Goal: Information Seeking & Learning: Learn about a topic

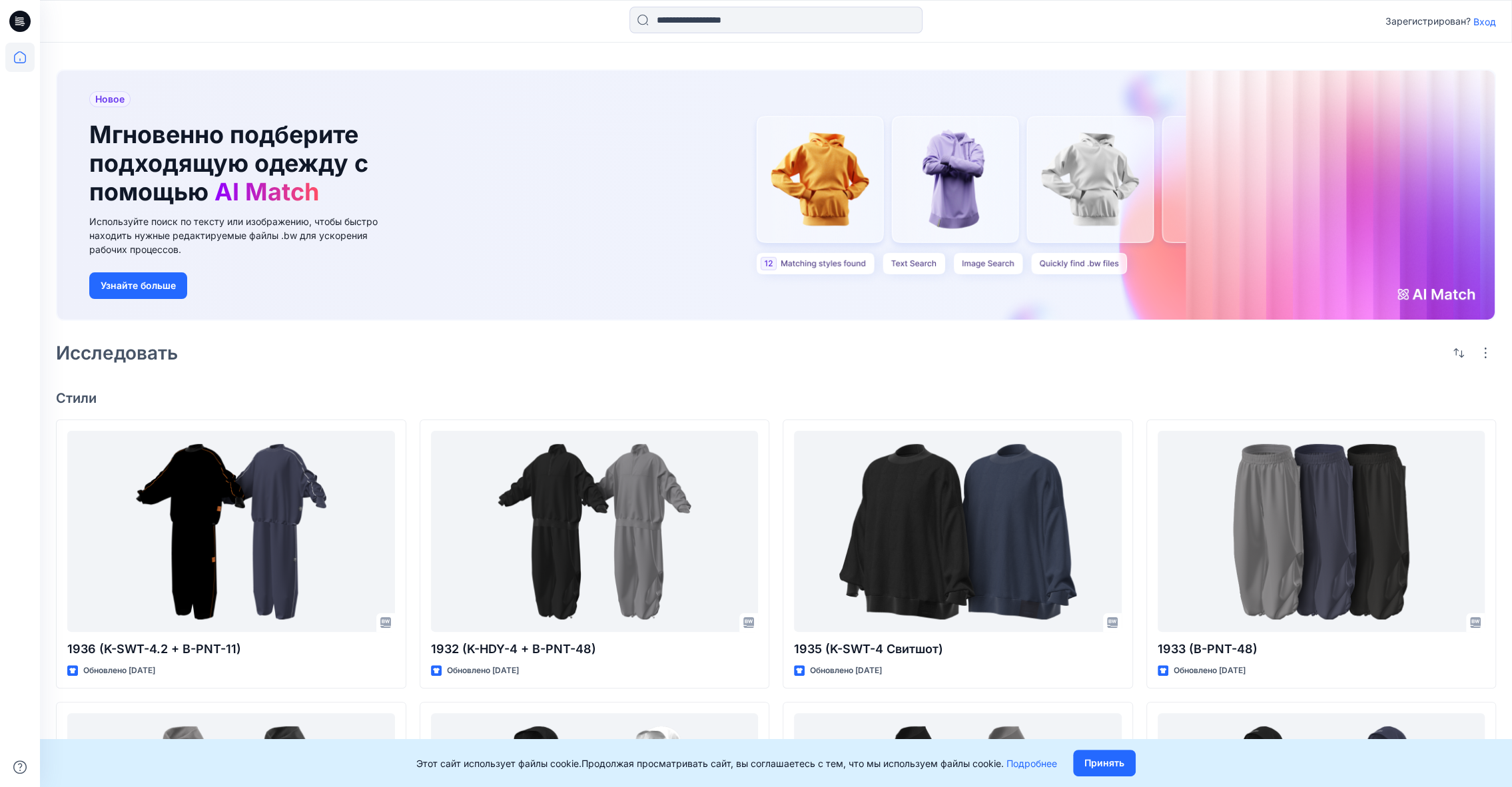
click at [1476, 24] on ya-tr-span "Вход" at bounding box center [1485, 21] width 23 height 11
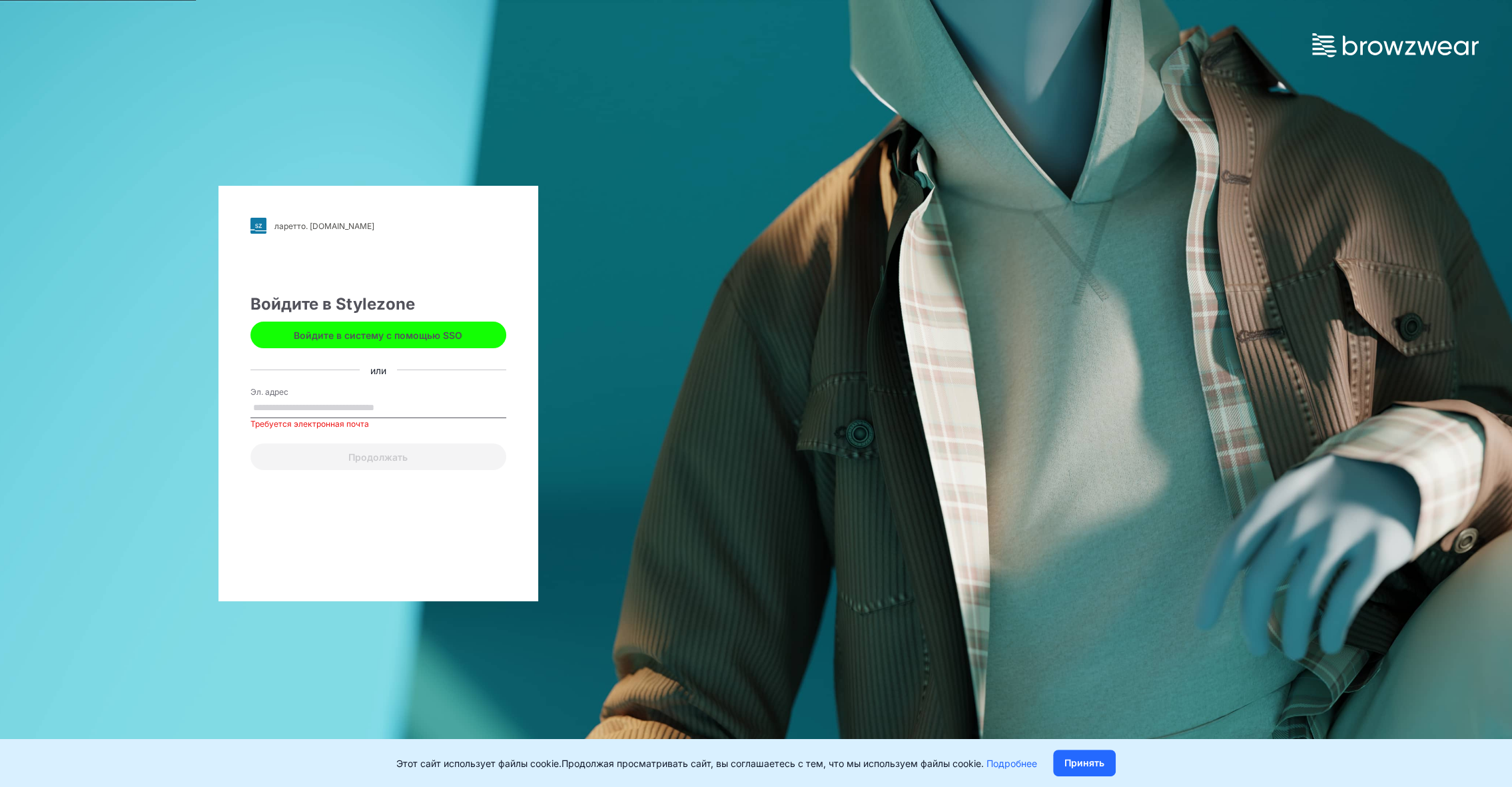
click at [359, 407] on input "Эл. адрес" at bounding box center [378, 407] width 256 height 20
type input "**********"
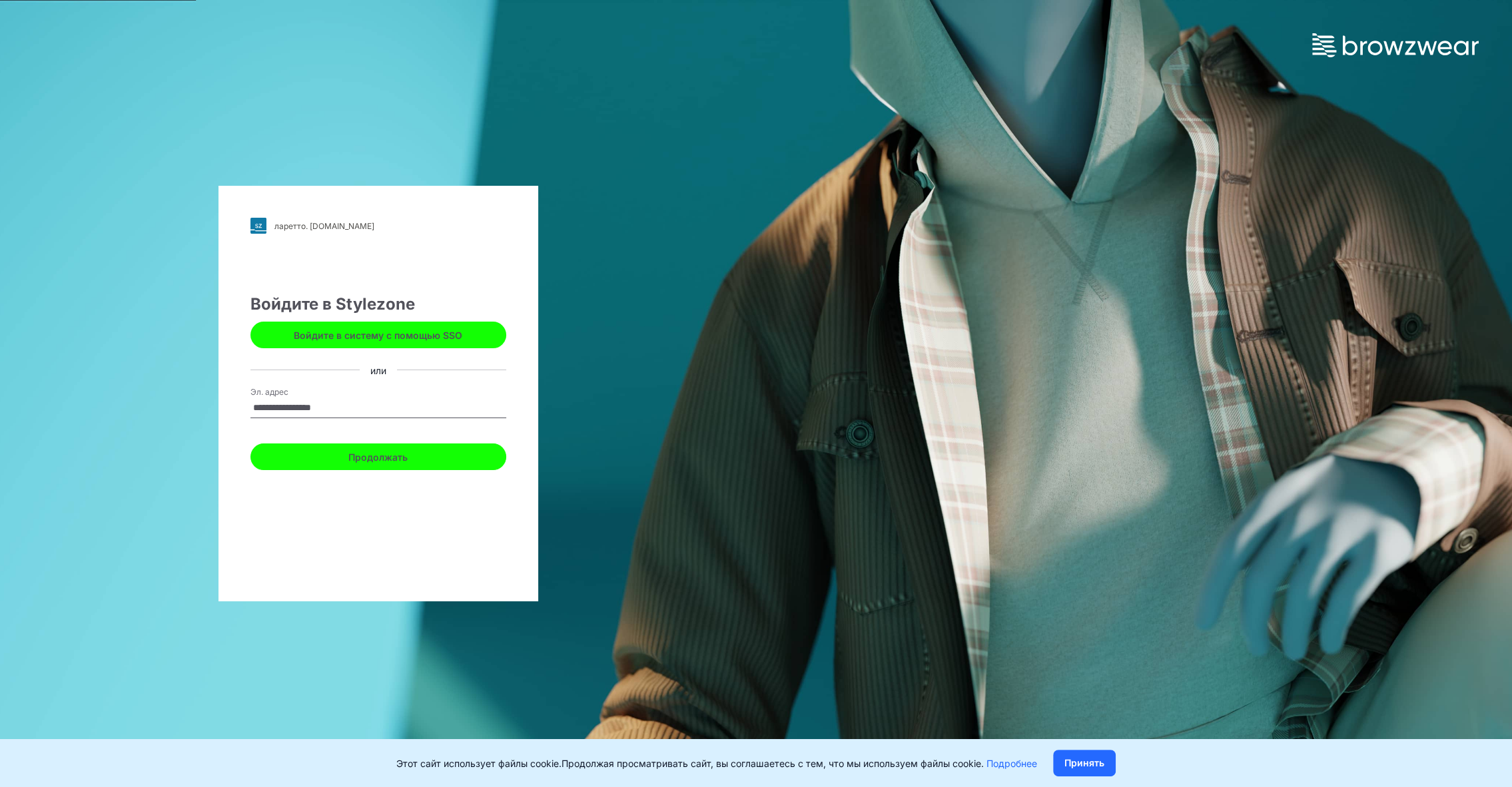
click at [375, 460] on ya-tr-span "Продолжать" at bounding box center [378, 457] width 59 height 14
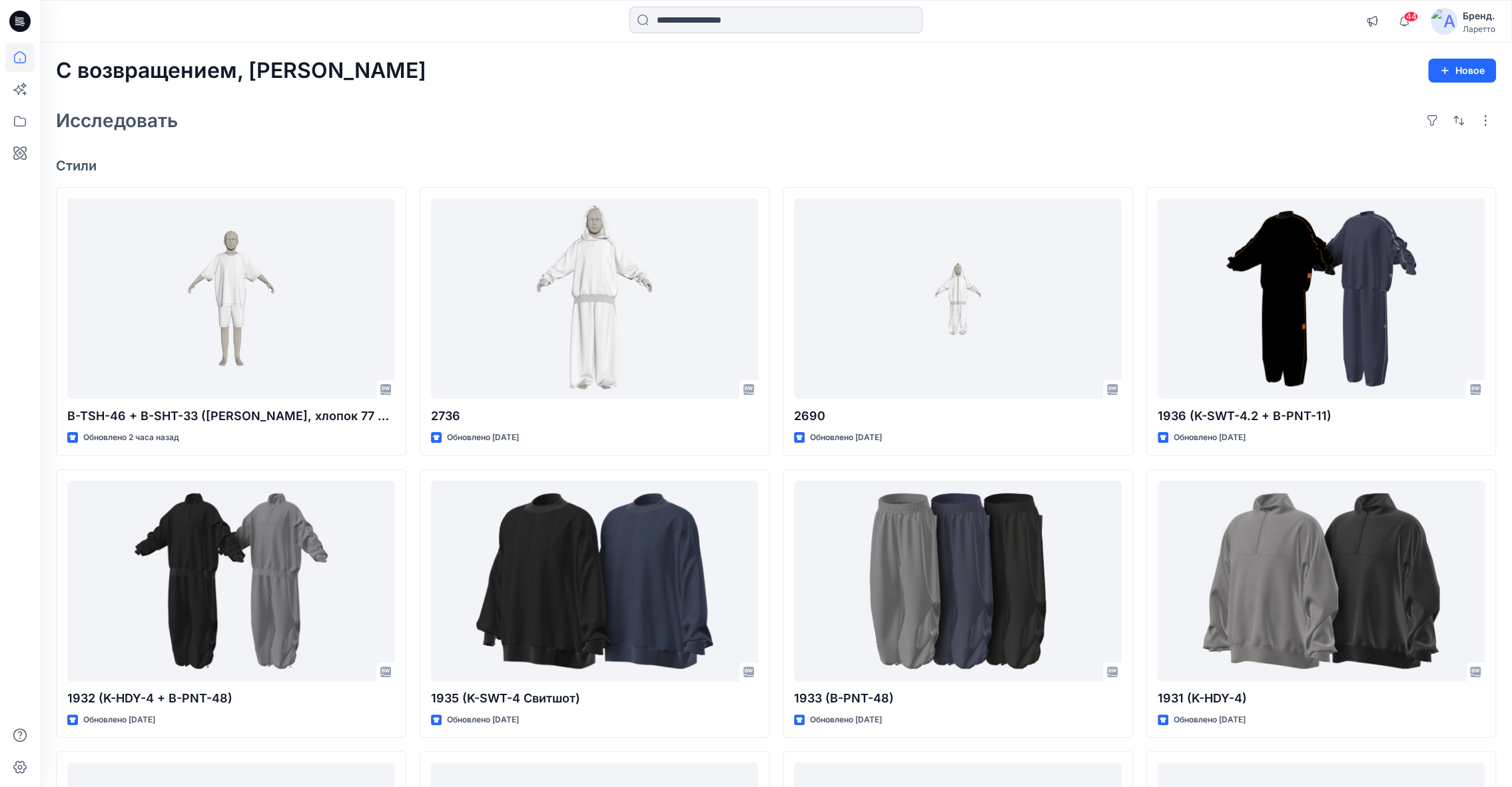
click at [689, 19] on input at bounding box center [776, 20] width 293 height 27
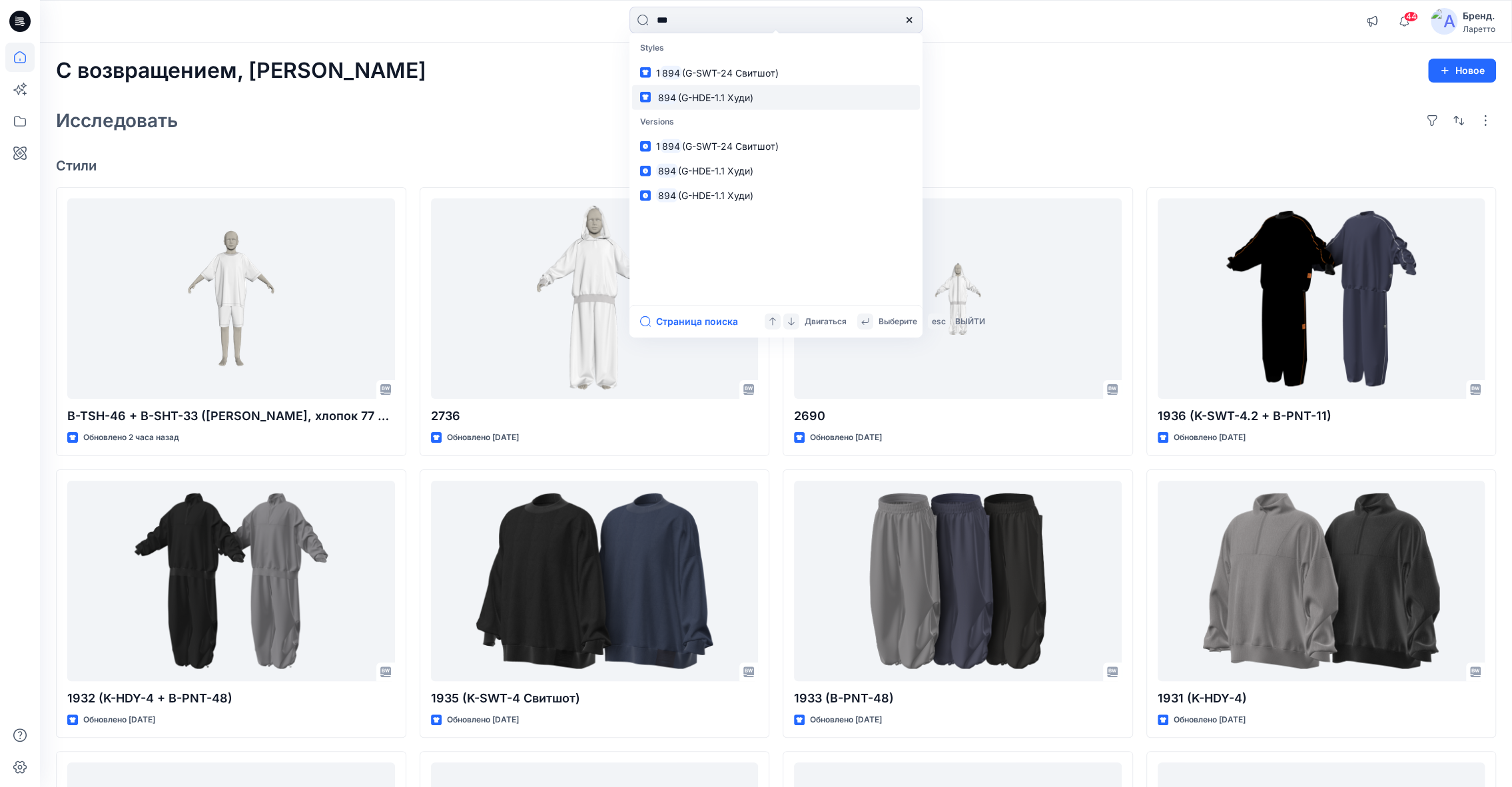
type input "***"
click at [671, 91] on mark "894" at bounding box center [667, 97] width 22 height 16
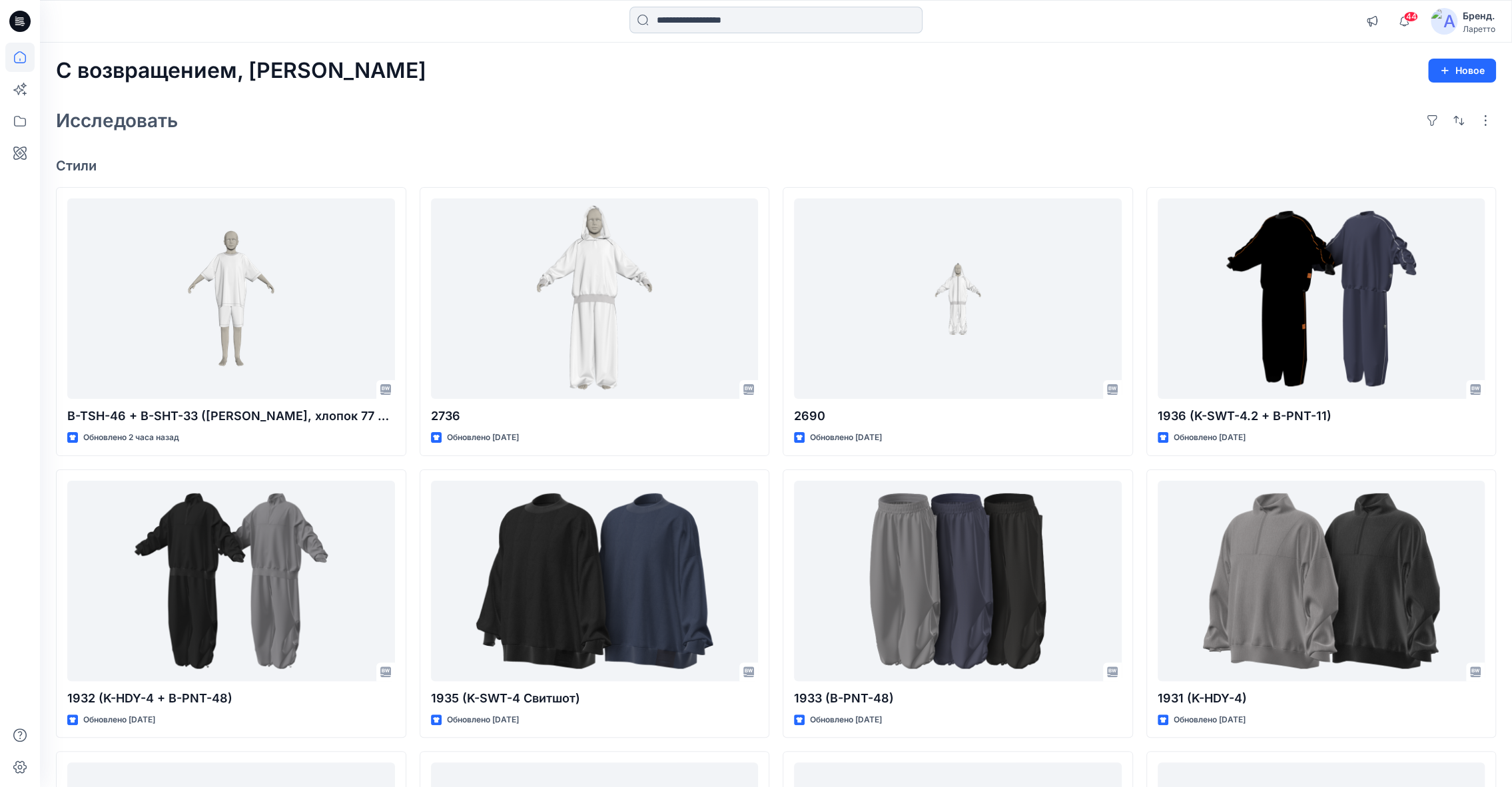
click at [707, 29] on input at bounding box center [776, 20] width 293 height 27
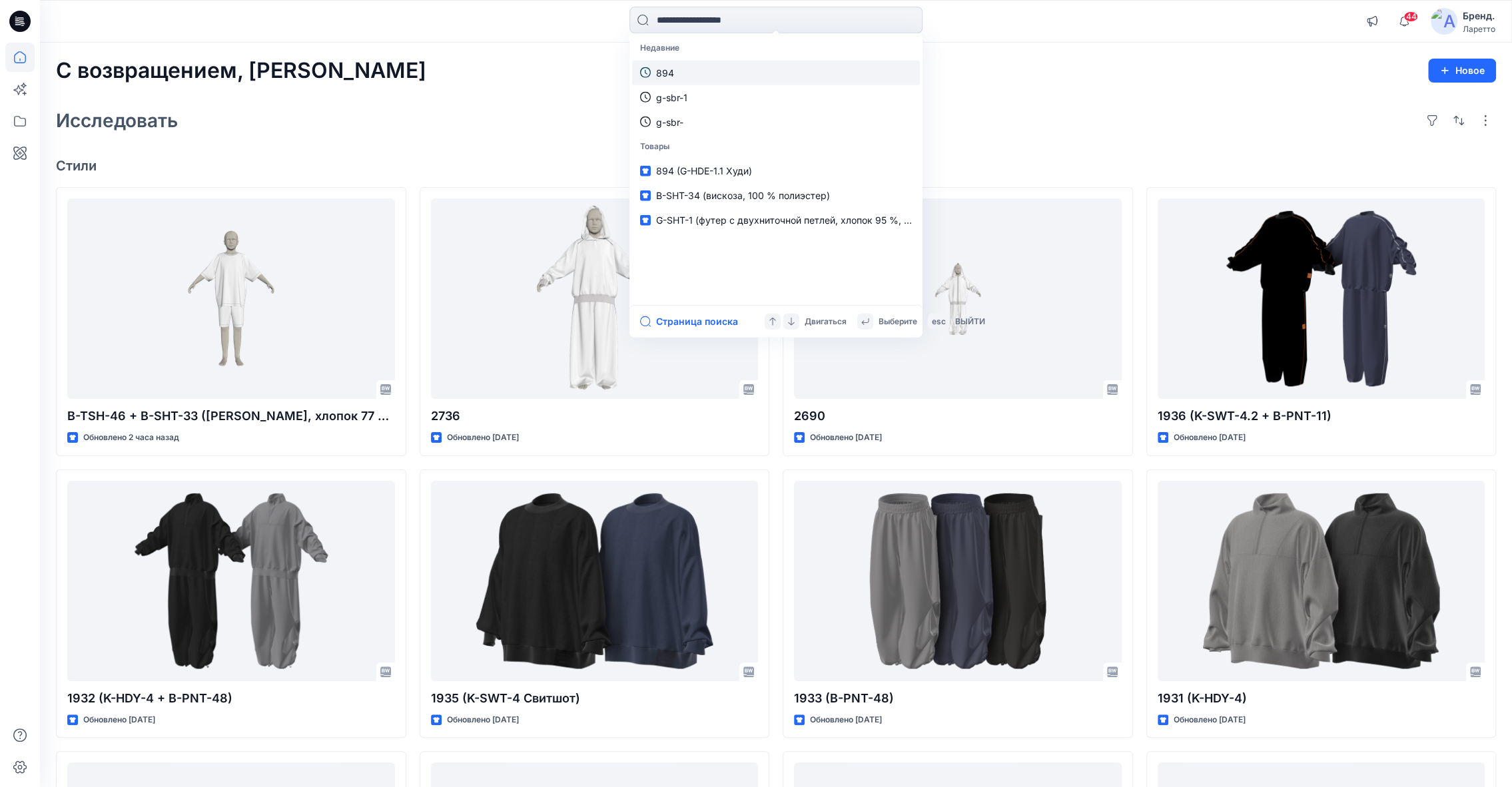
click at [681, 66] on link "894" at bounding box center [776, 72] width 288 height 24
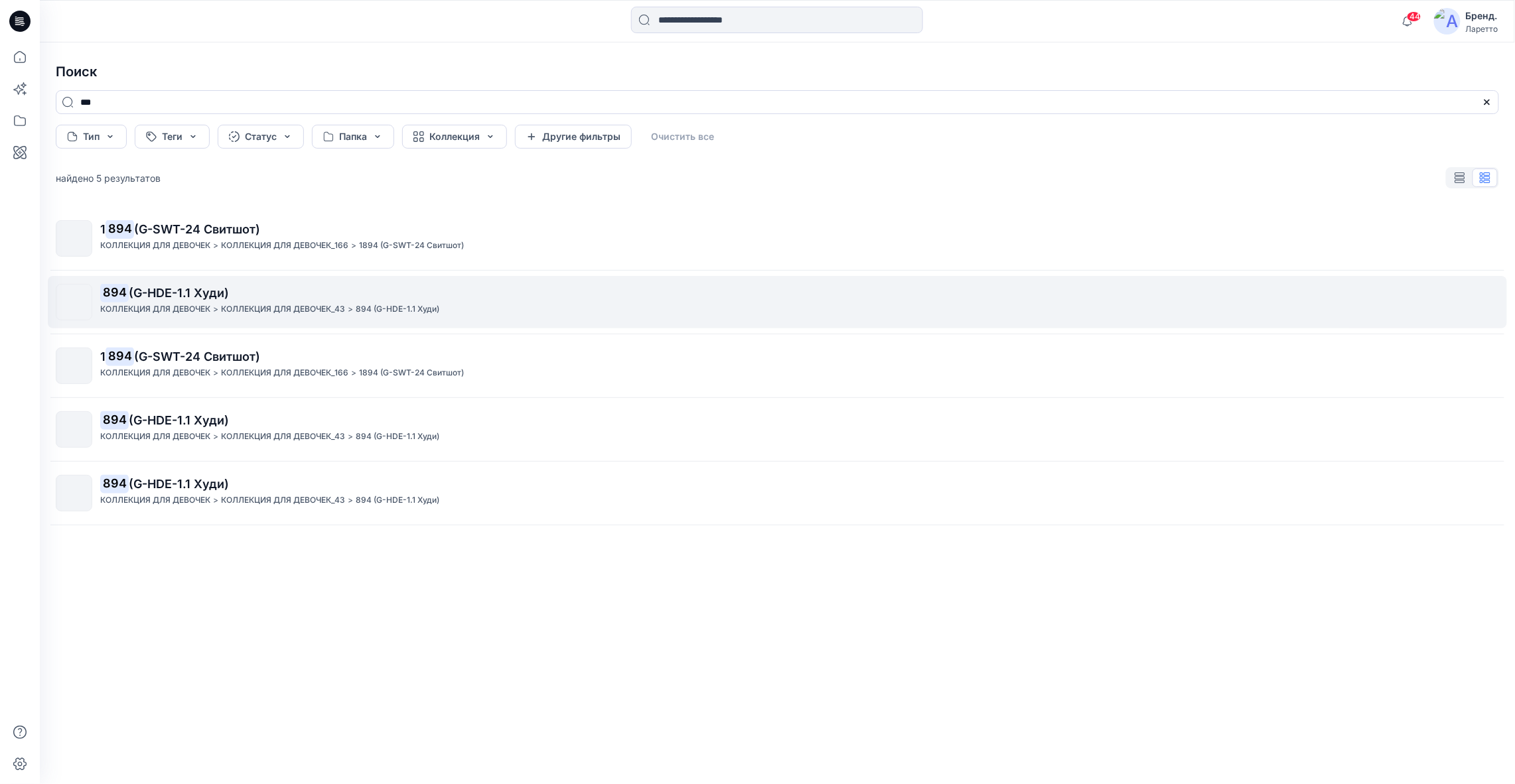
click at [262, 311] on p "КОЛЛЕКЦИЯ ДЛЯ ДЕВОЧЕК_43" at bounding box center [282, 309] width 124 height 14
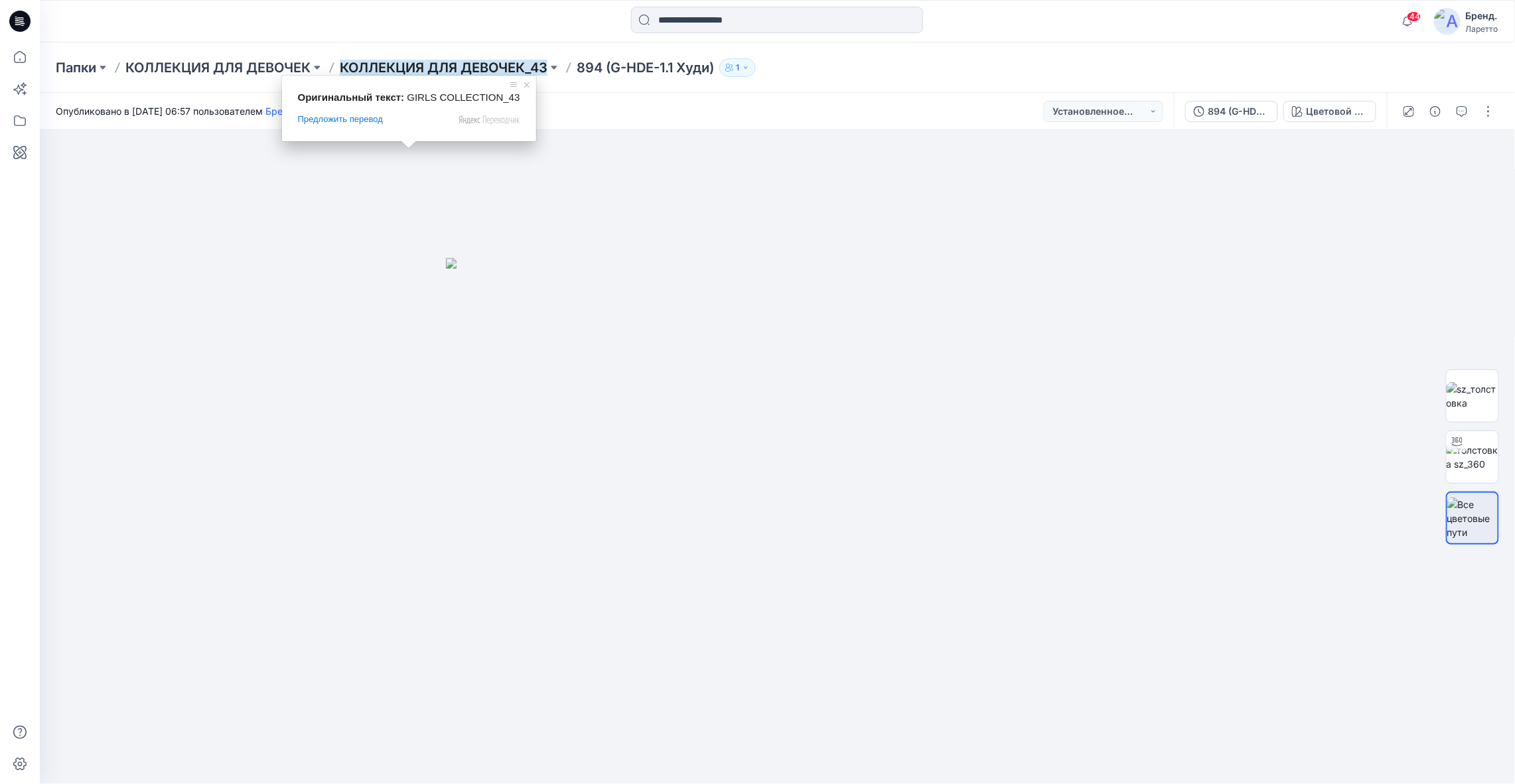
click at [422, 74] on ya-tr-span "КОЛЛЕКЦИЯ ДЛЯ ДЕВОЧЕК_43" at bounding box center [443, 68] width 208 height 16
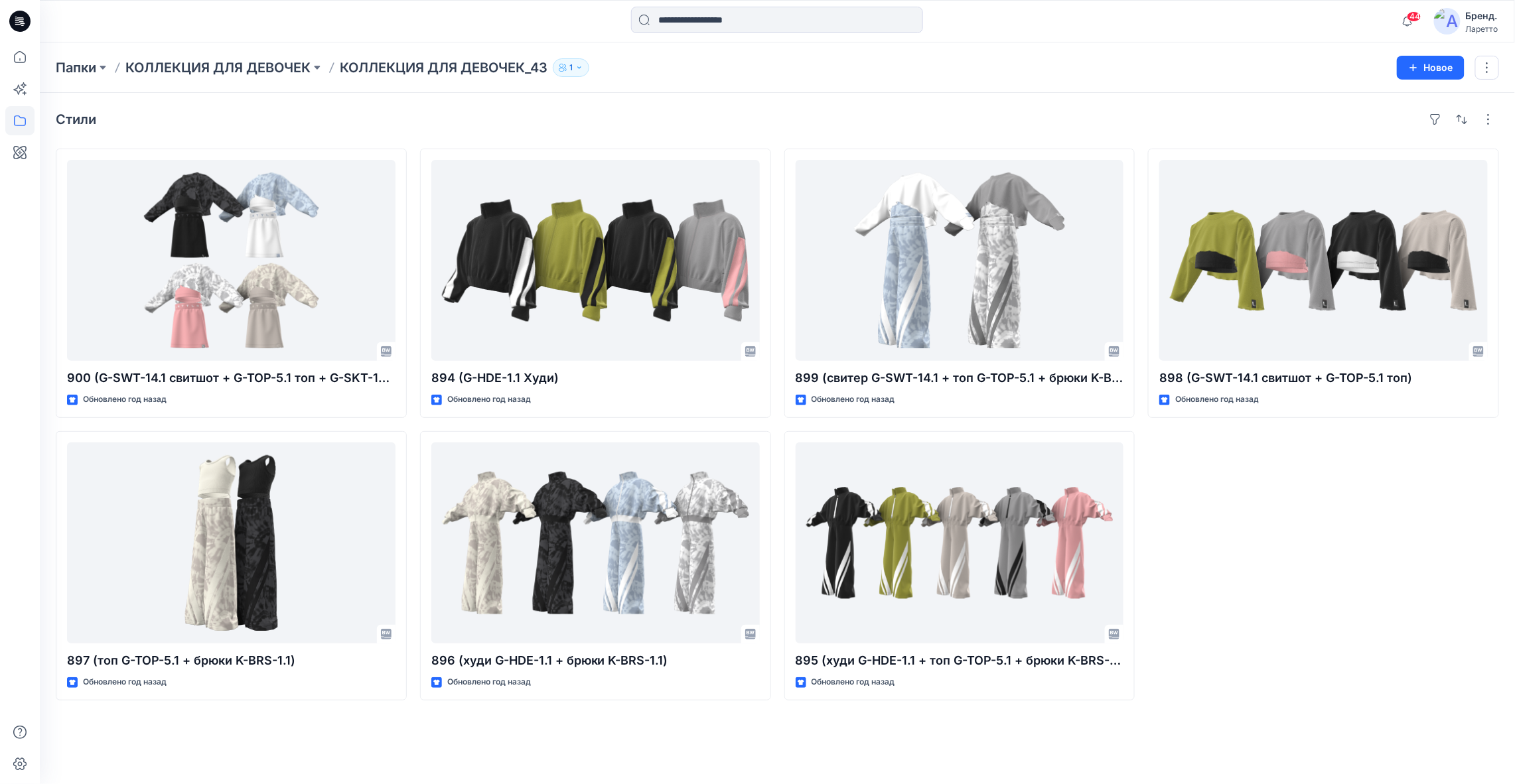
click at [1359, 558] on div "898 (G-SWT-14.1 свитшот + G-TOP-5.1 топ) Обновлено год назад" at bounding box center [1324, 424] width 351 height 552
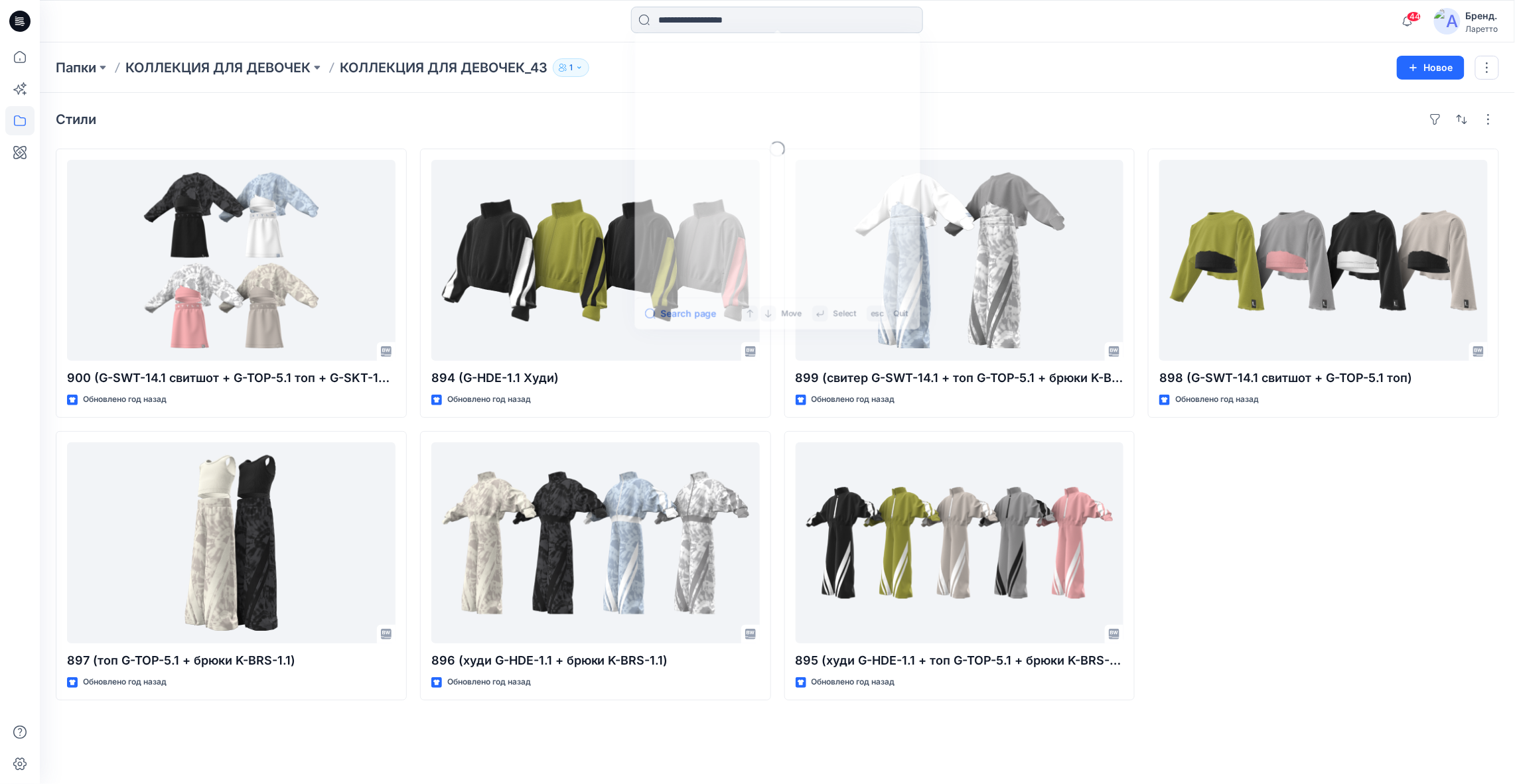
click at [702, 23] on input at bounding box center [777, 20] width 292 height 27
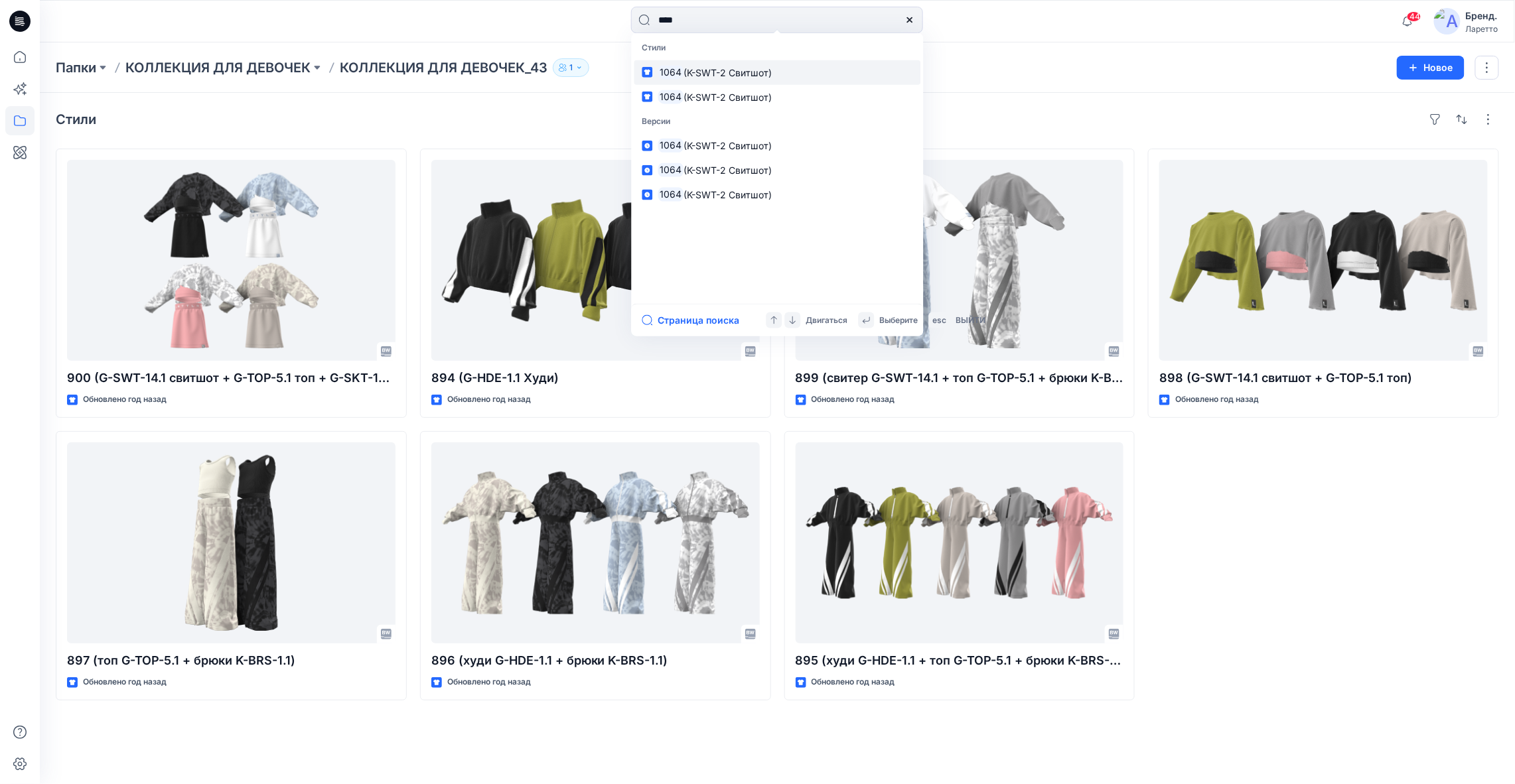
type input "****"
click at [670, 68] on ya-tr-span "1064" at bounding box center [670, 71] width 22 height 11
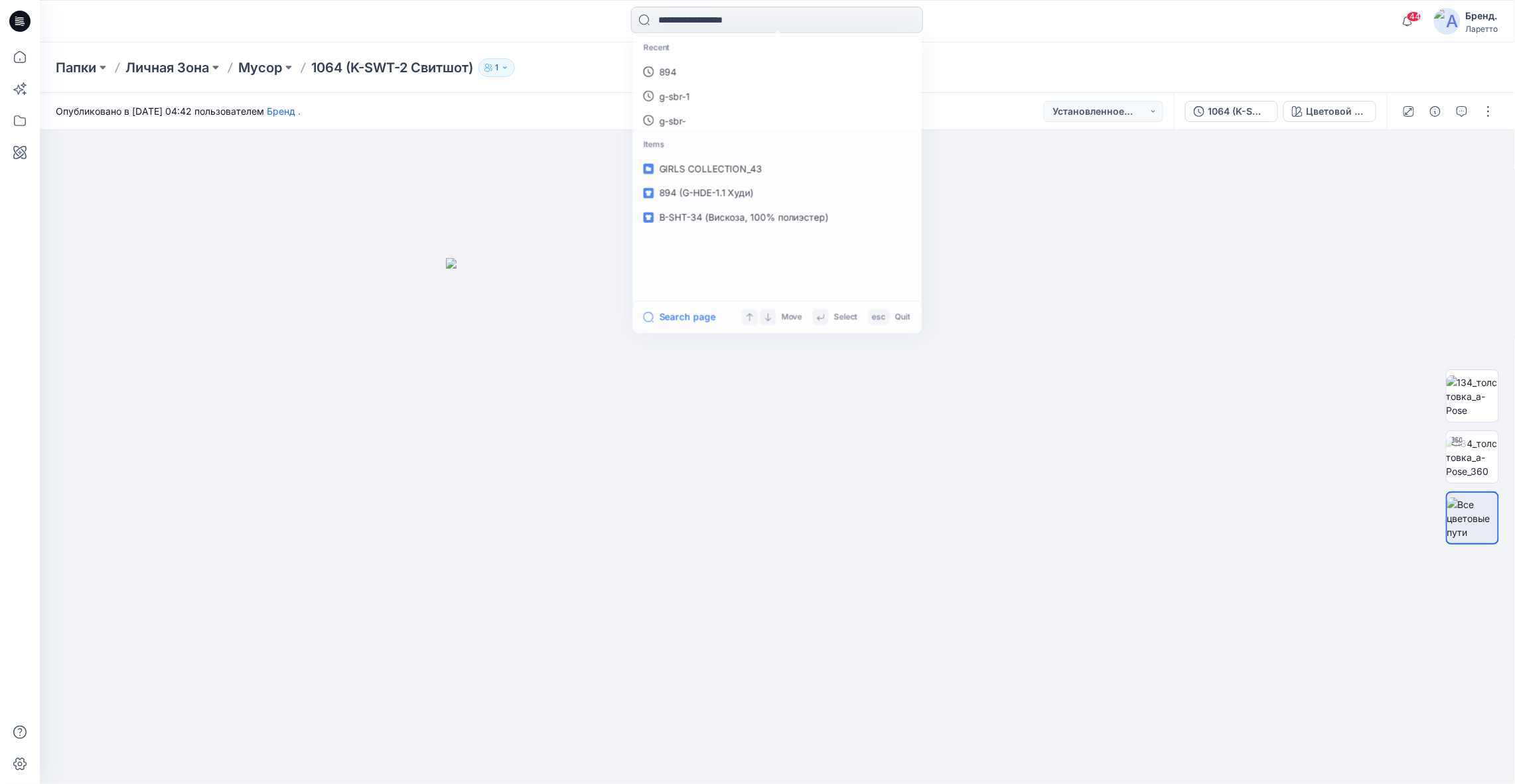
click at [734, 27] on input at bounding box center [777, 20] width 292 height 27
click at [662, 76] on p "1064" at bounding box center [668, 72] width 22 height 14
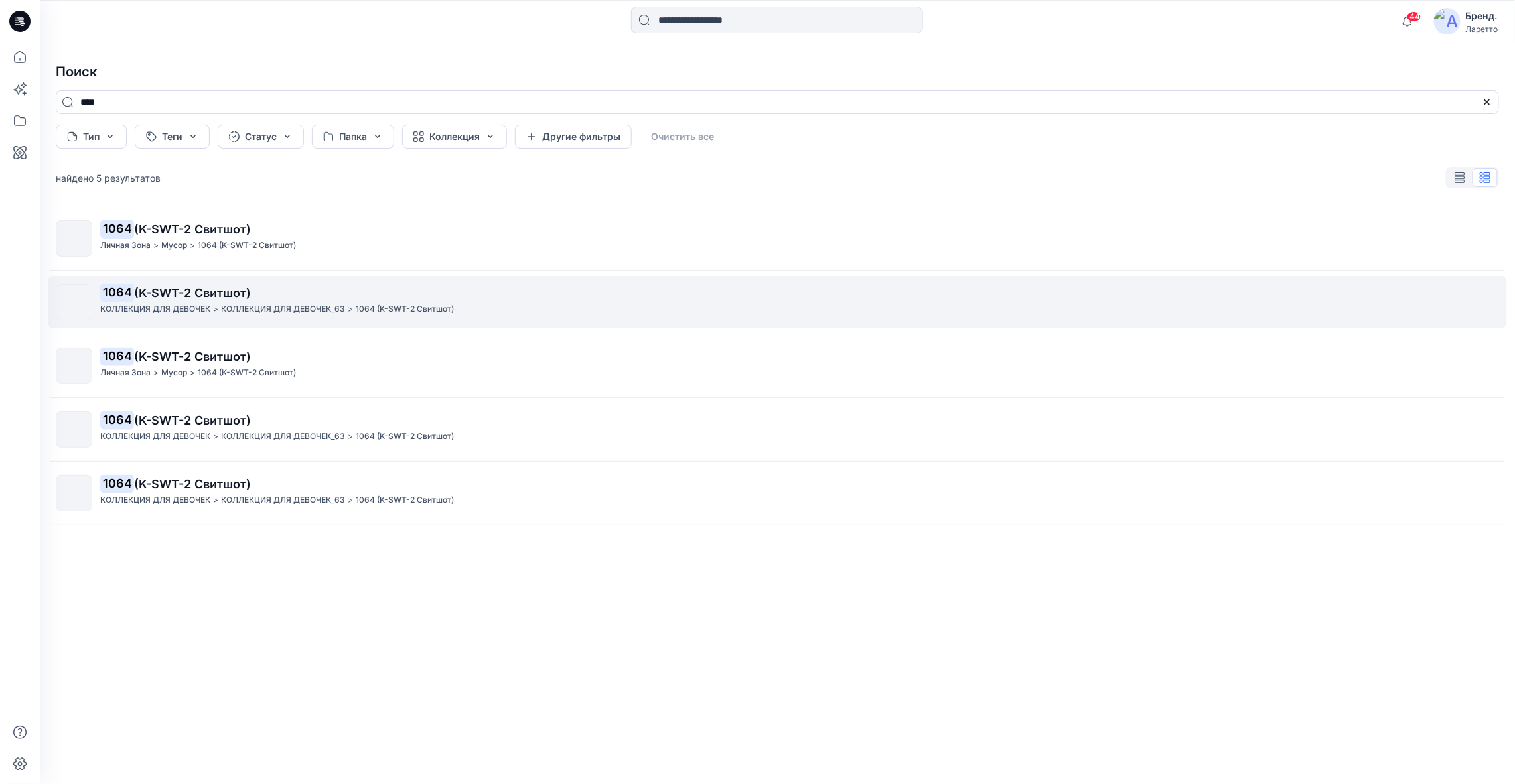
click at [229, 296] on span "(K-SWT-2 Свитшот)" at bounding box center [192, 293] width 116 height 14
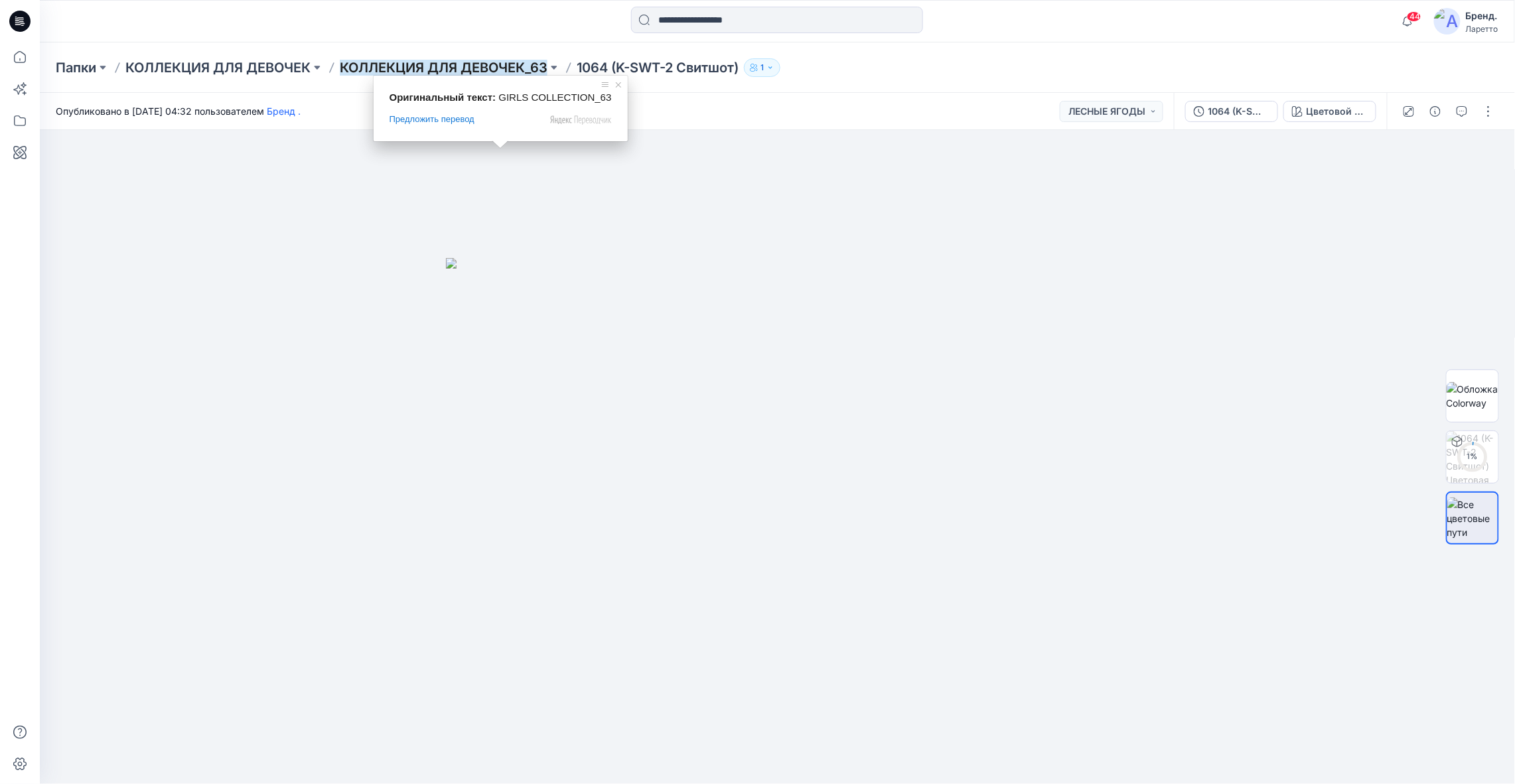
click at [489, 69] on ya-tr-span "КОЛЛЕКЦИЯ ДЛЯ ДЕВОЧЕК_63" at bounding box center [443, 68] width 208 height 16
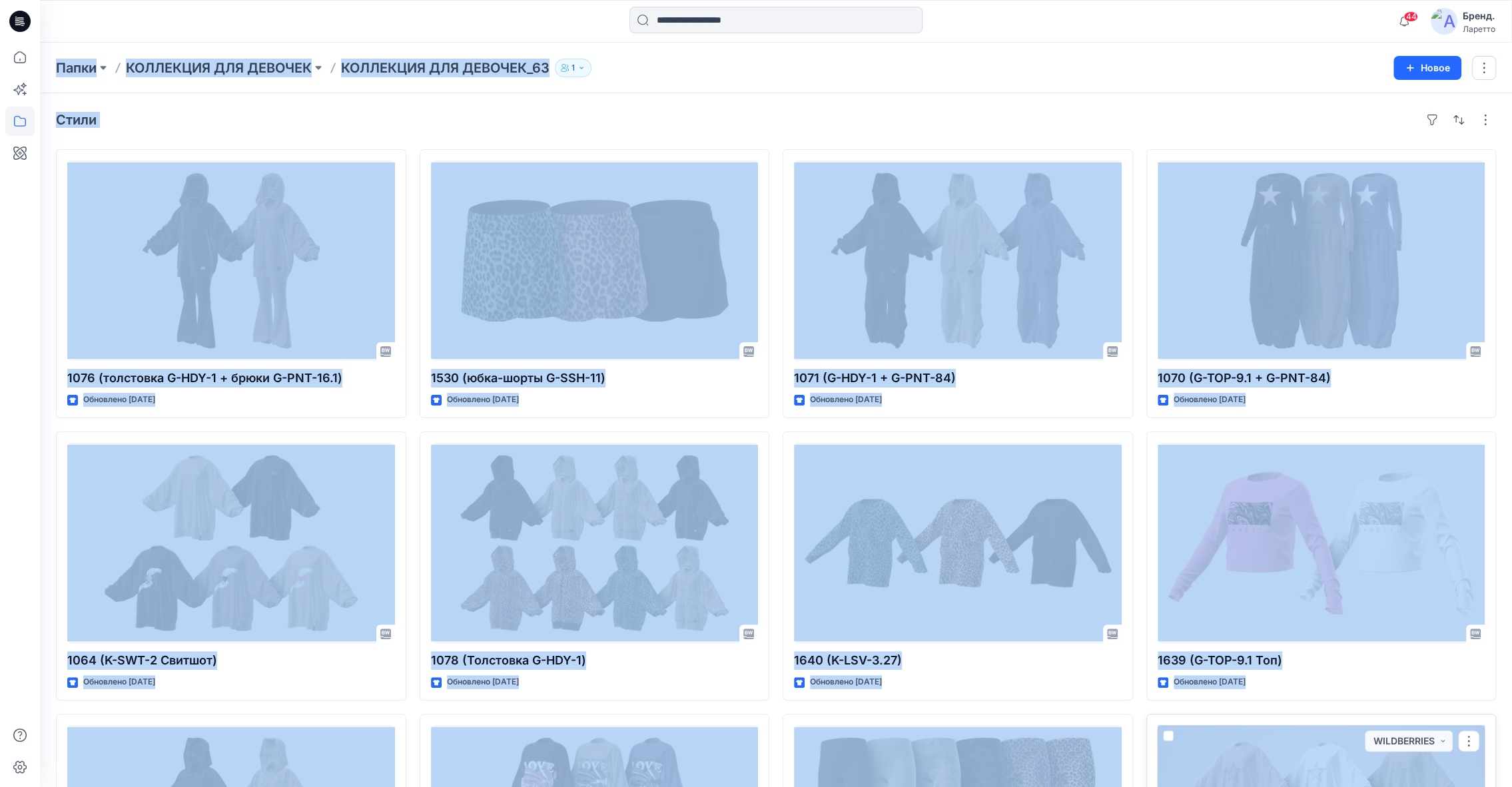
drag, startPoint x: 41, startPoint y: 47, endPoint x: 1182, endPoint y: 730, distance: 1329.8
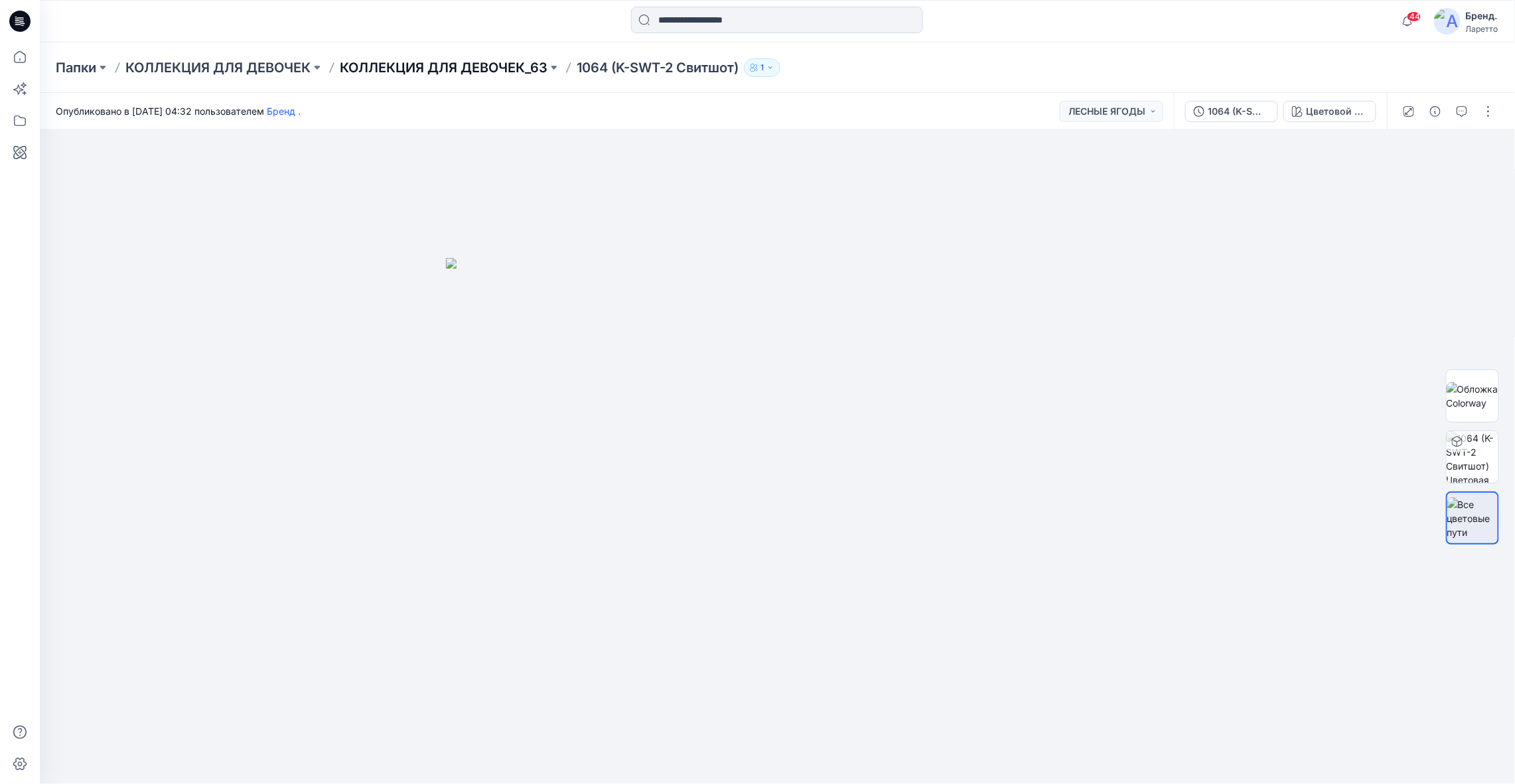
click at [428, 70] on ya-tr-span "КОЛЛЕКЦИЯ ДЛЯ ДЕВОЧЕК_63" at bounding box center [443, 68] width 208 height 16
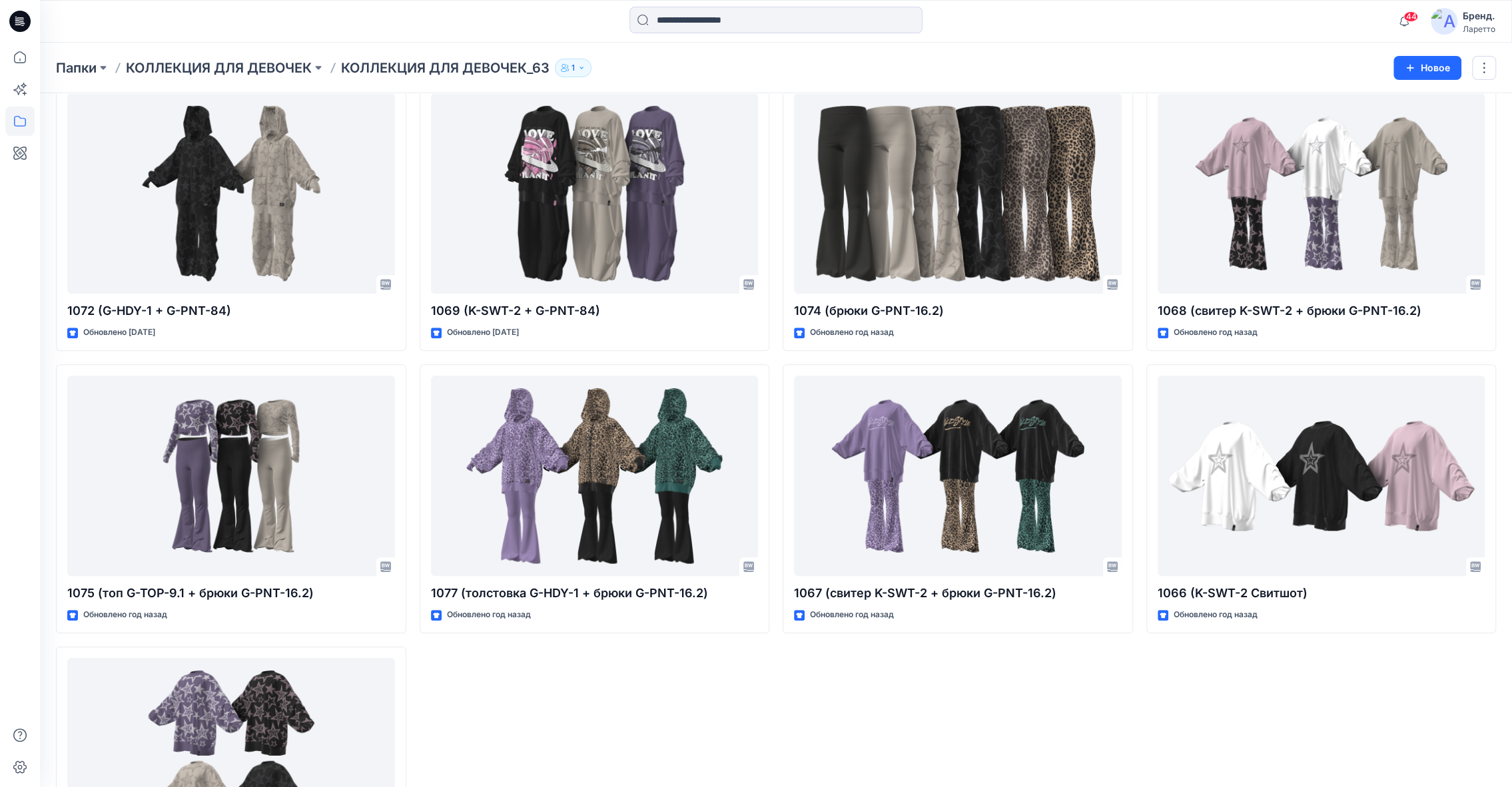
scroll to position [606, 0]
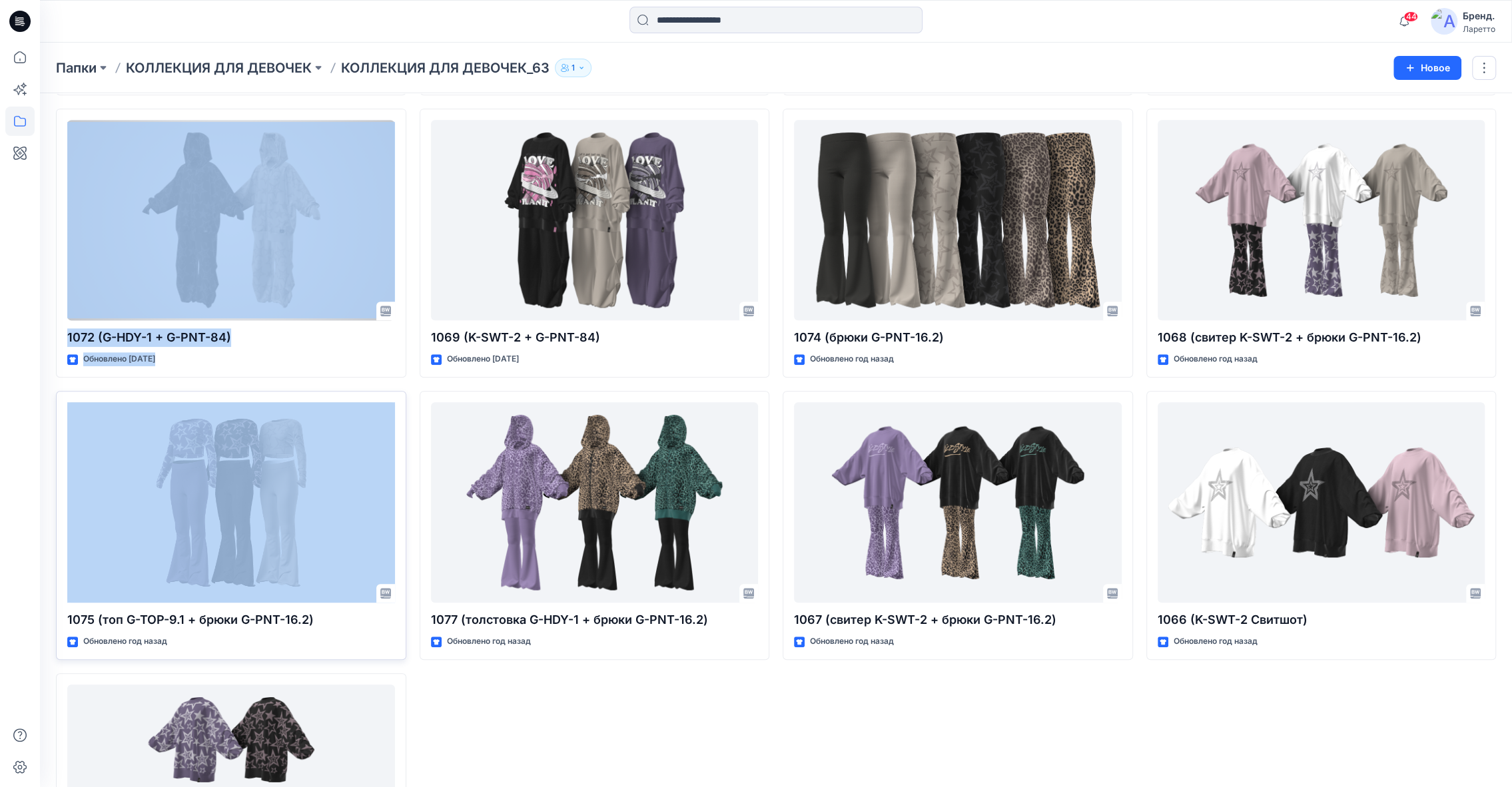
drag, startPoint x: 44, startPoint y: 94, endPoint x: 129, endPoint y: 455, distance: 370.9
click at [129, 455] on div "Стили 1076 (толстовка G-HDY-1 + брюки G-PNT-16.1) Обновлено 2 месяца назад 1064…" at bounding box center [776, 223] width 1472 height 1471
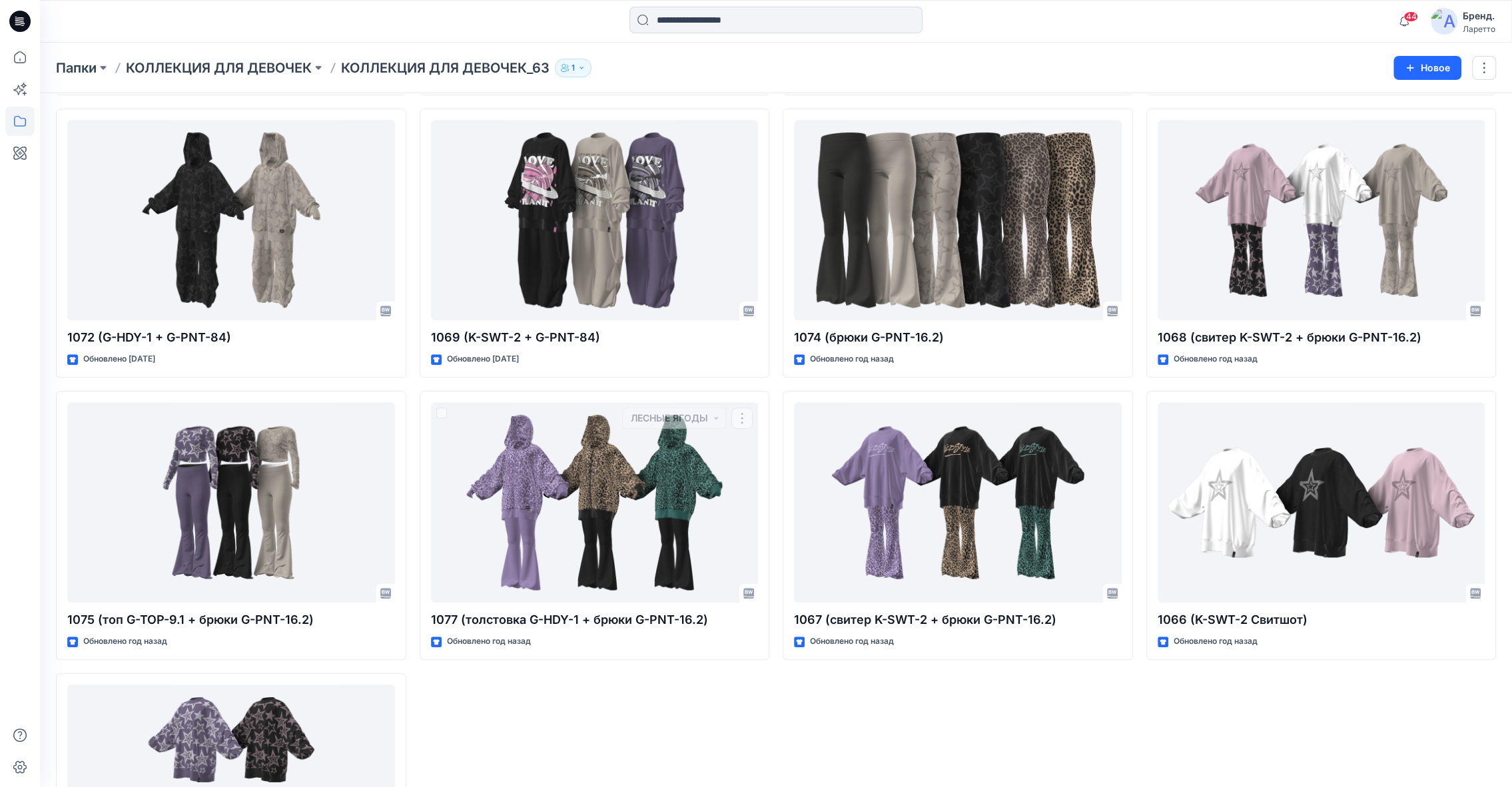
click at [578, 675] on div "1530 (юбка-шорты G-SSH-11) Обновлено 2 месяца назад 1078 (Толстовка G-HDY-1) Об…" at bounding box center [595, 243] width 351 height 1399
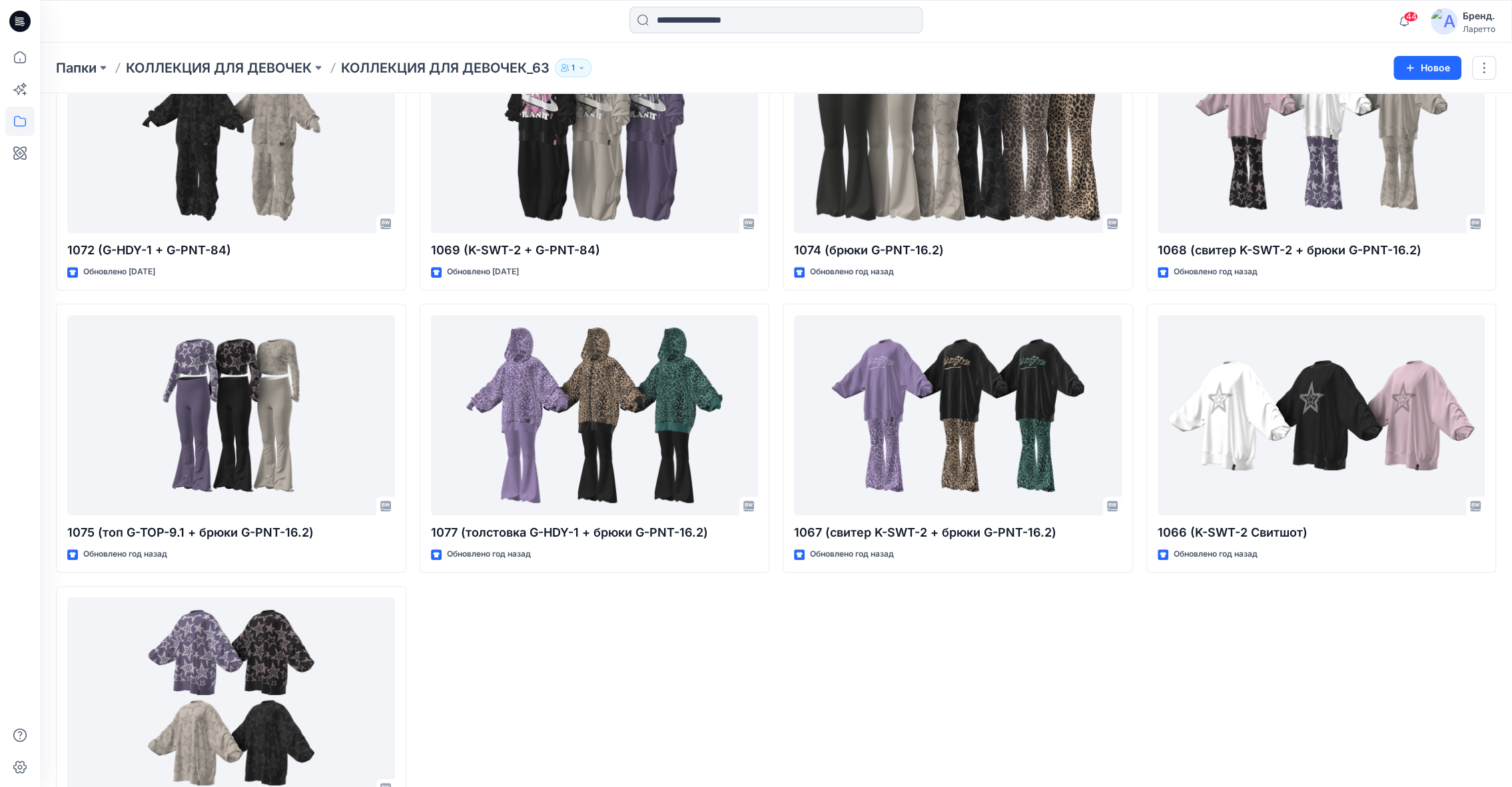
scroll to position [692, 0]
click at [764, 16] on input at bounding box center [776, 20] width 293 height 27
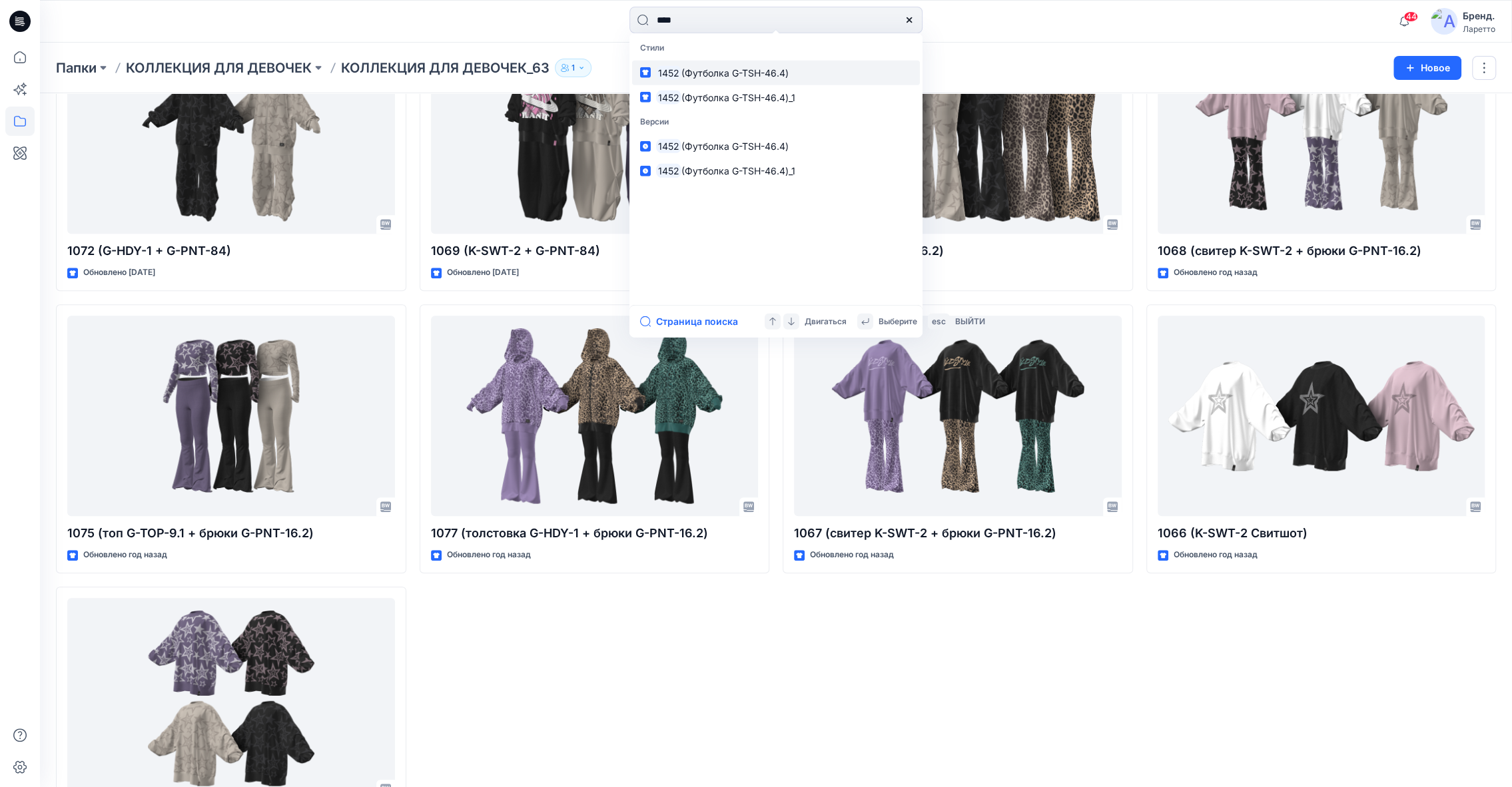
type input "****"
click at [725, 65] on p "1452 (Футболка G-TSH-46.4)" at bounding box center [722, 72] width 133 height 14
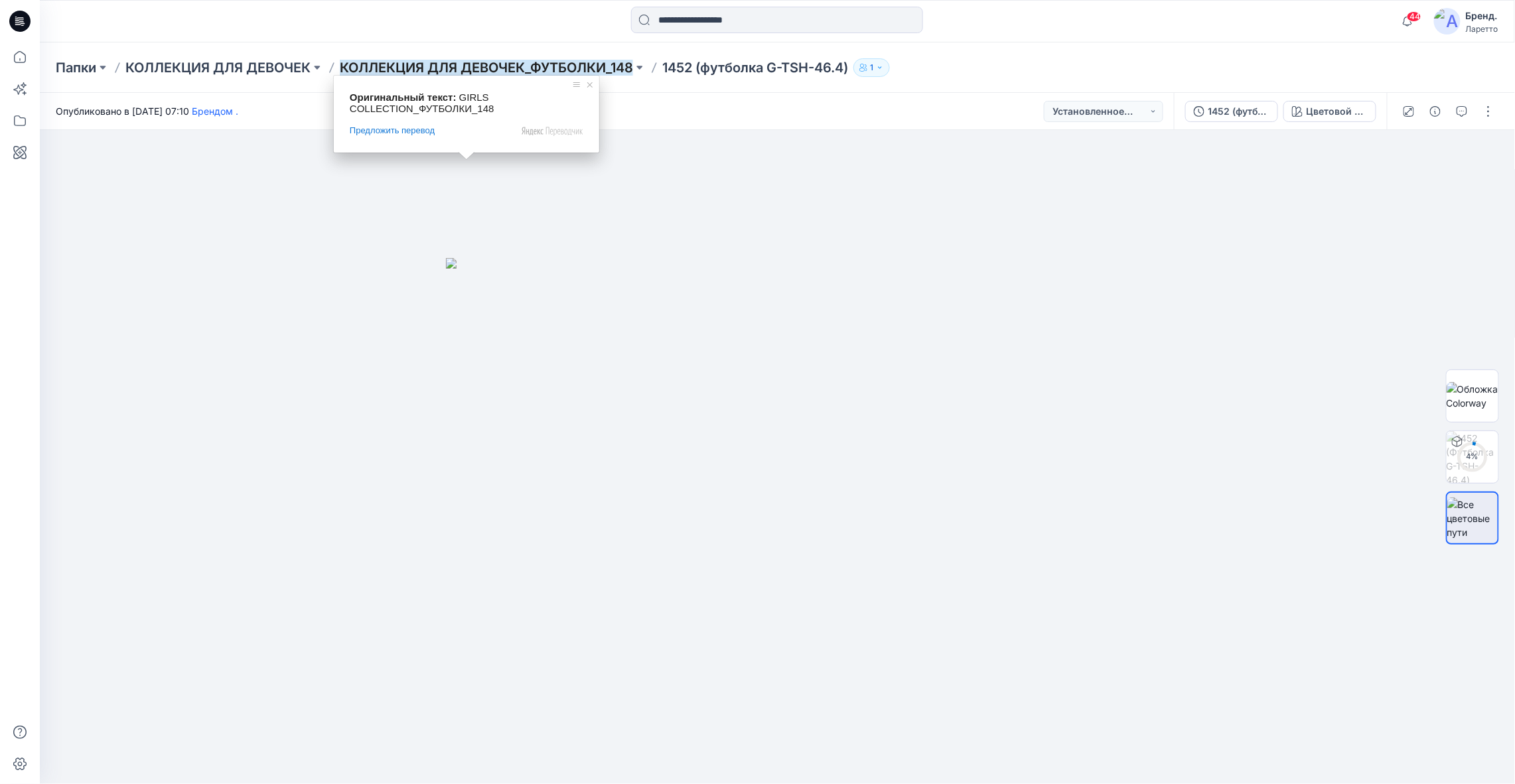
click at [465, 69] on ya-tr-span "КОЛЛЕКЦИЯ ДЛЯ ДЕВОЧЕК_ФУТБОЛКИ_148" at bounding box center [486, 68] width 293 height 16
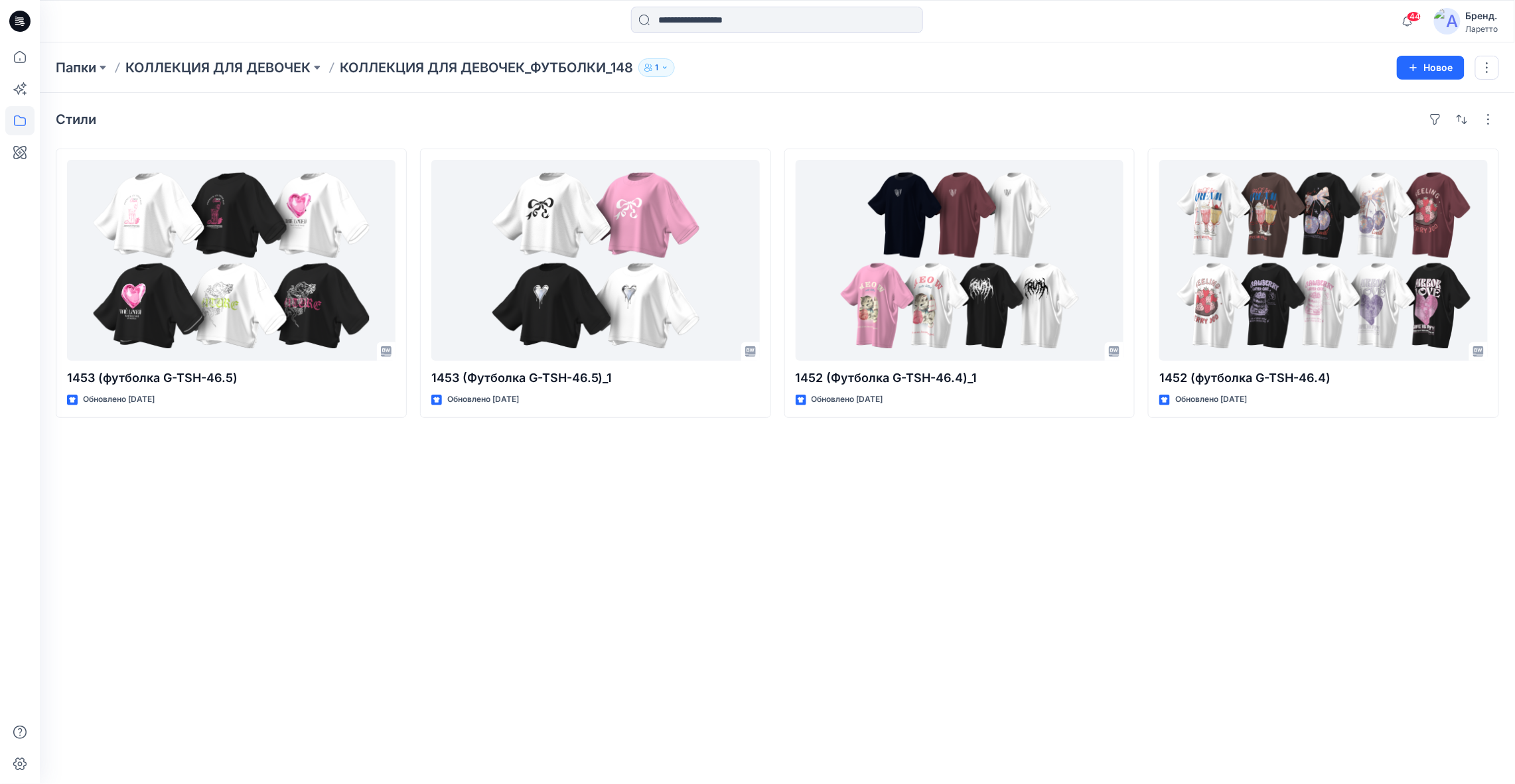
click at [515, 452] on div "Стили 1453 (футболка G-TSH-46.5) Обновлено 5 месяцев назад 1453 (Футболка G-TSH…" at bounding box center [777, 438] width 1475 height 691
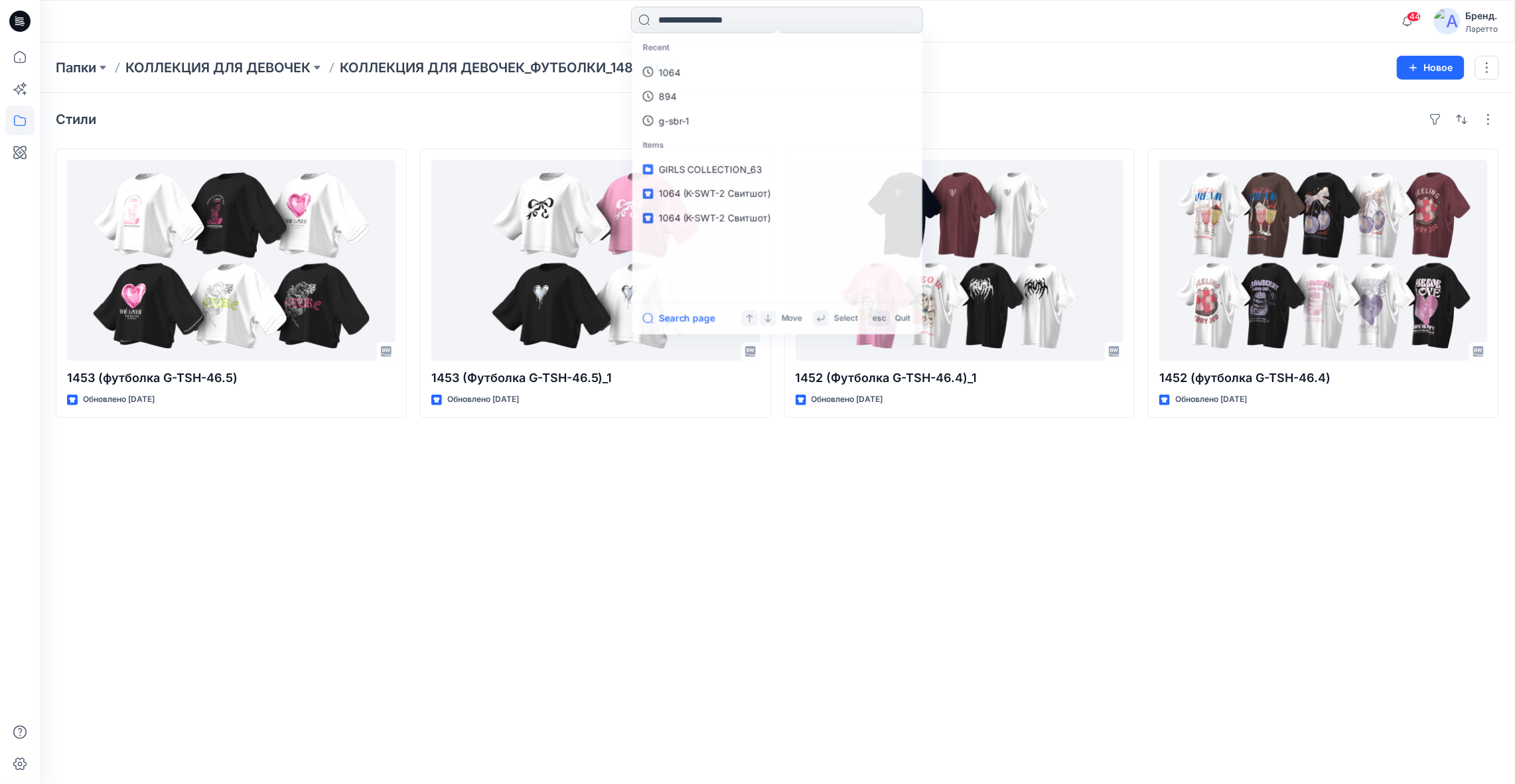
click at [732, 11] on input at bounding box center [777, 20] width 292 height 27
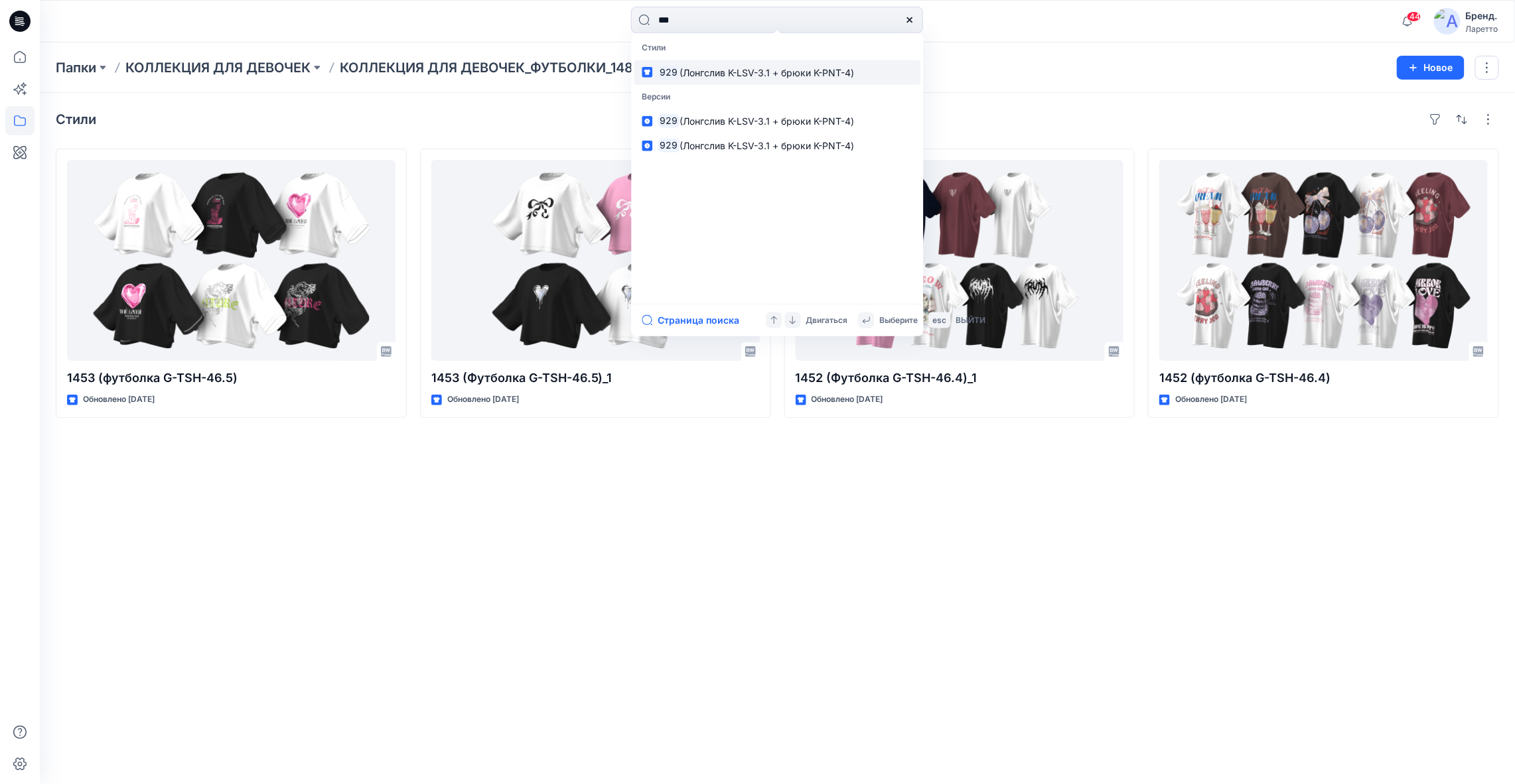
type input "***"
click at [705, 66] on p "929 (Лонгслив K-LSV-3.1 + брюки K-PNT-4)" at bounding box center [756, 72] width 196 height 14
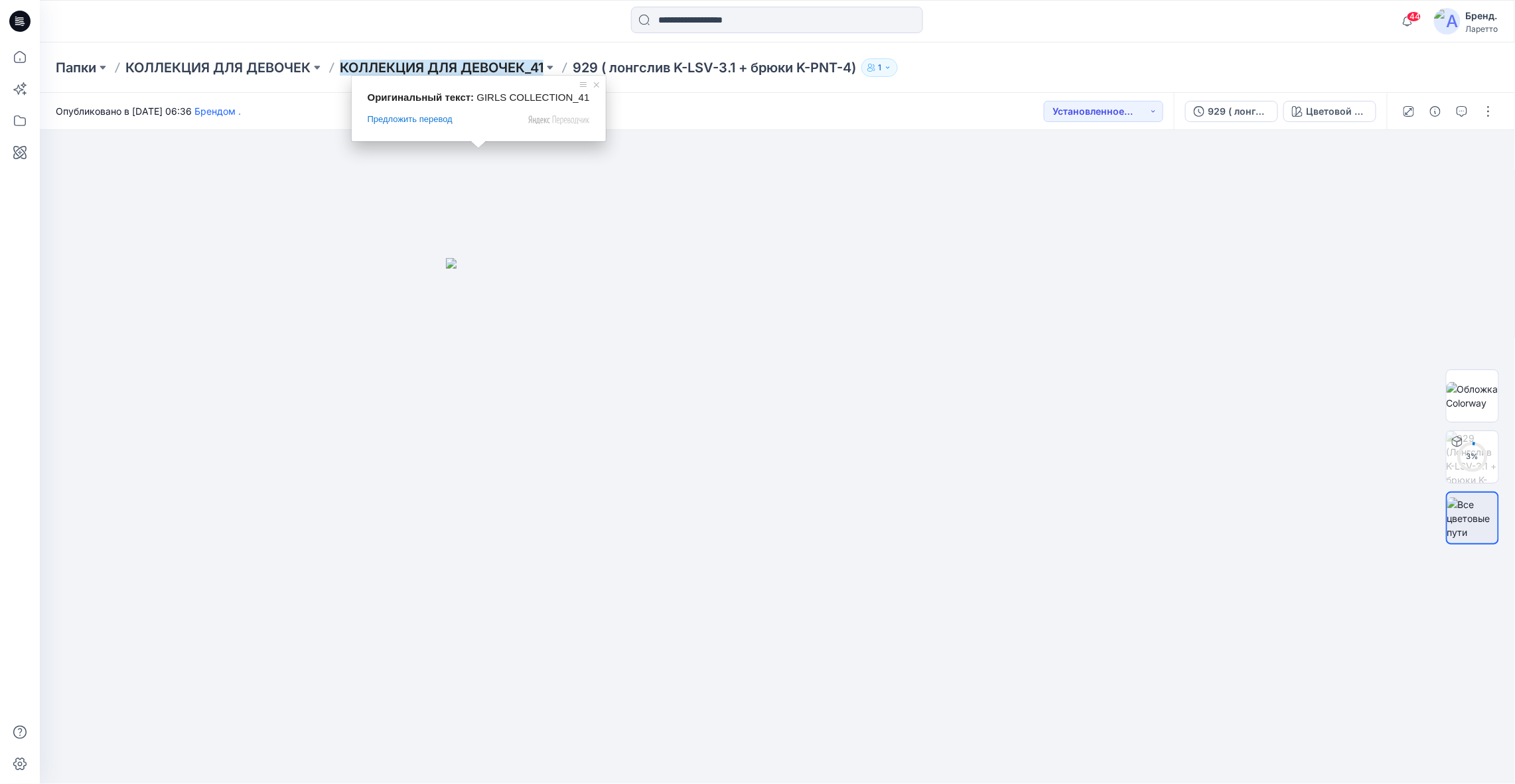
click at [470, 70] on ya-tr-span "КОЛЛЕКЦИЯ ДЛЯ ДЕВОЧЕК_41" at bounding box center [442, 68] width 203 height 16
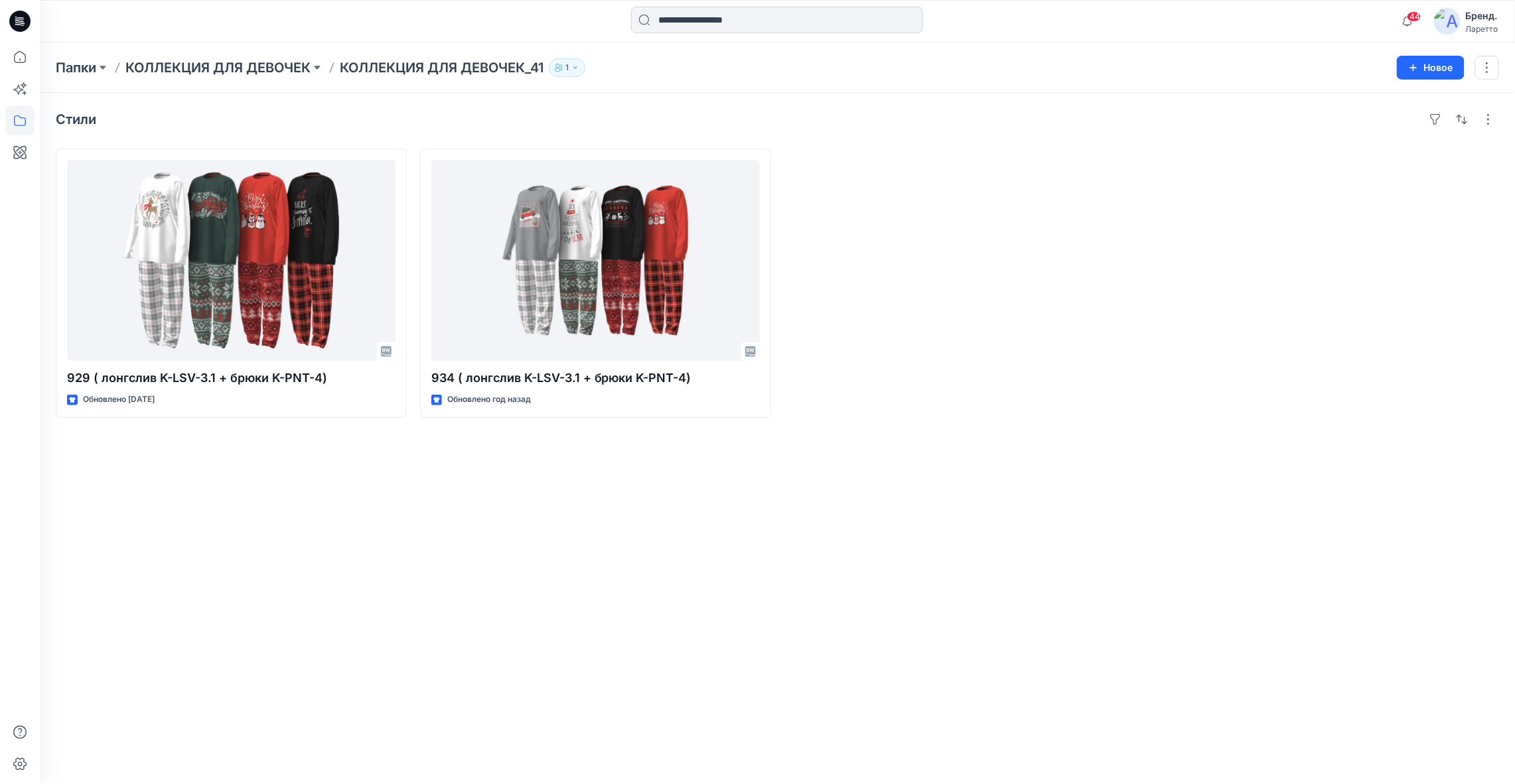
click at [688, 16] on input at bounding box center [777, 20] width 292 height 27
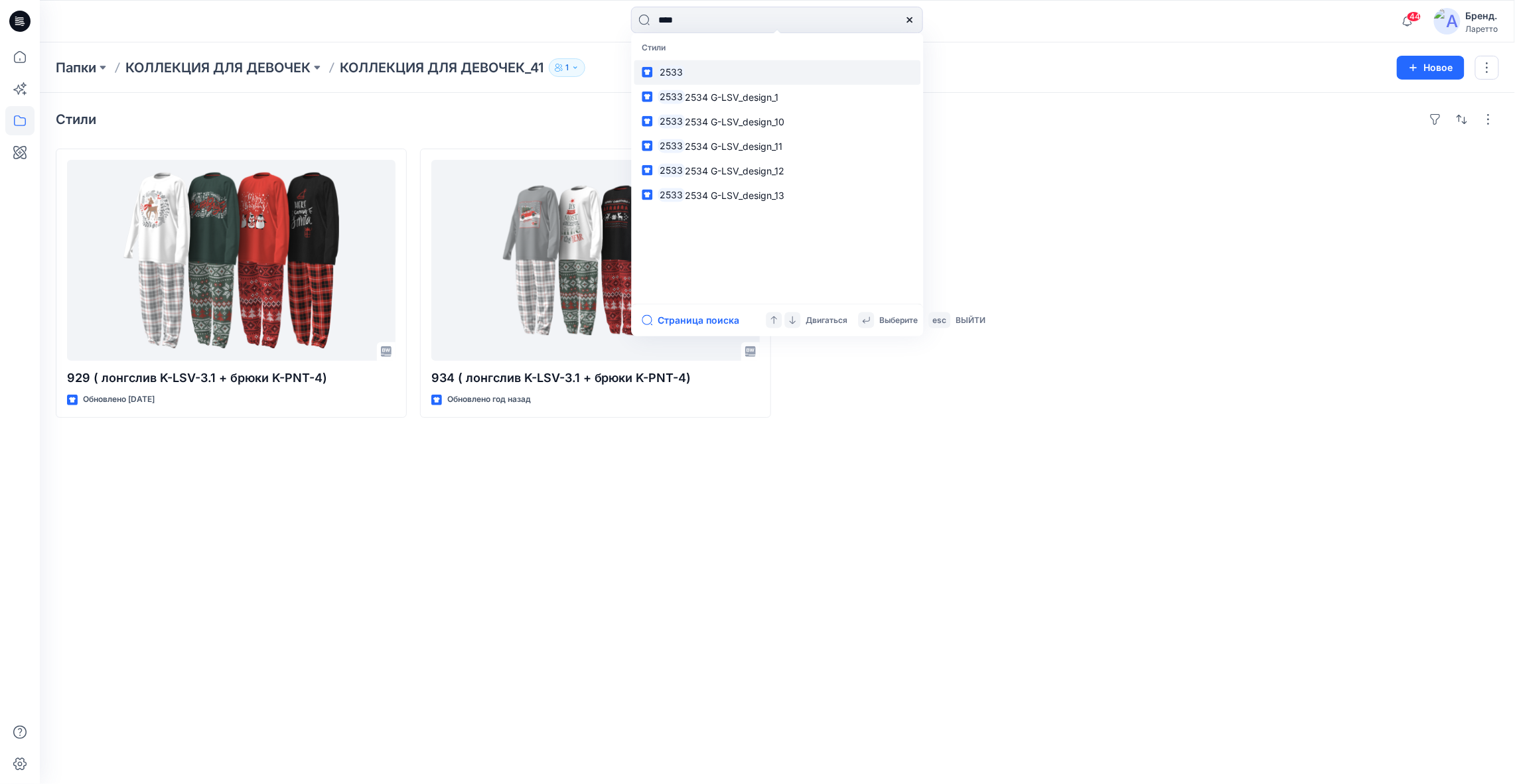
type input "****"
click at [688, 71] on link "2533" at bounding box center [778, 72] width 287 height 24
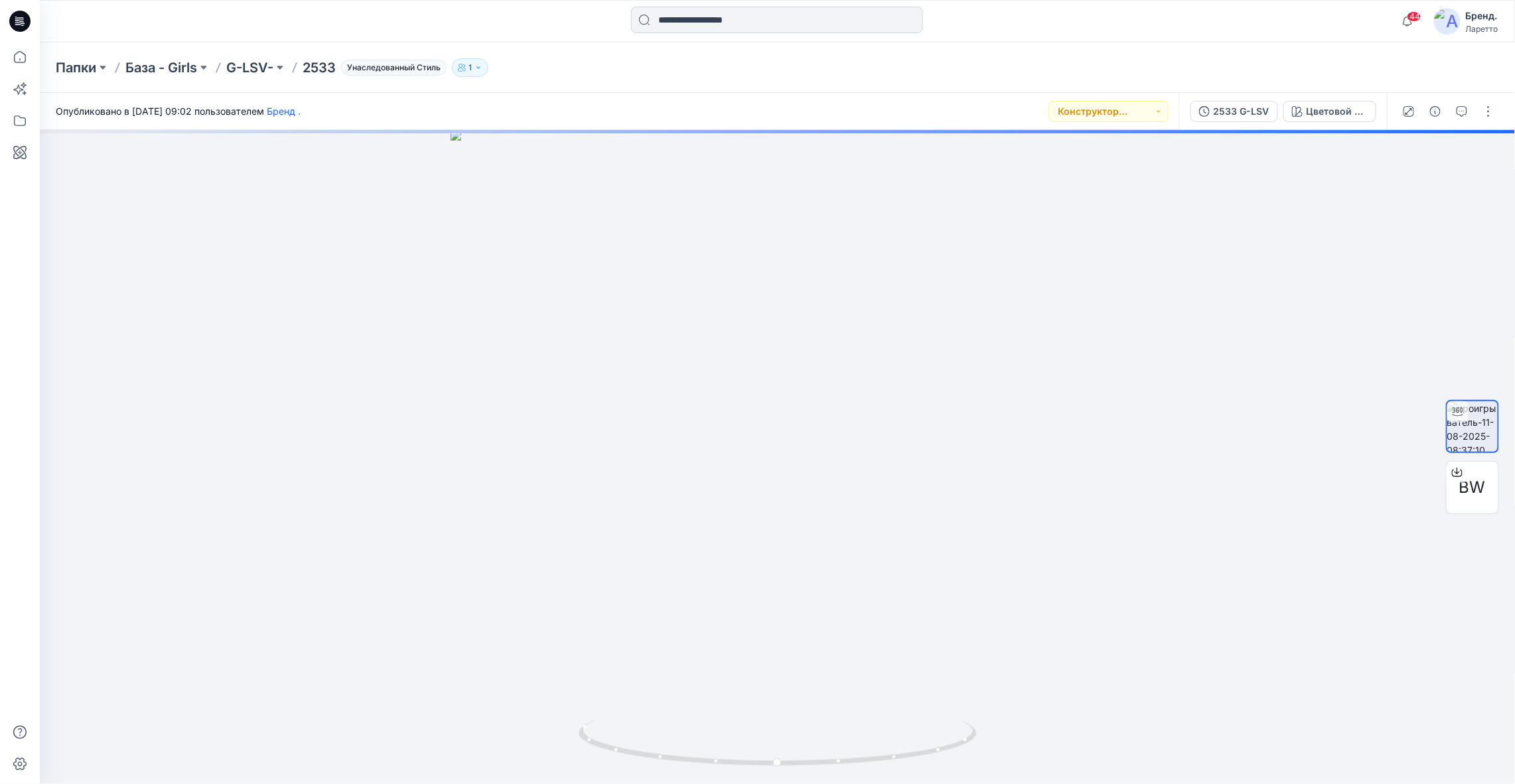
click at [705, 12] on input at bounding box center [777, 20] width 292 height 27
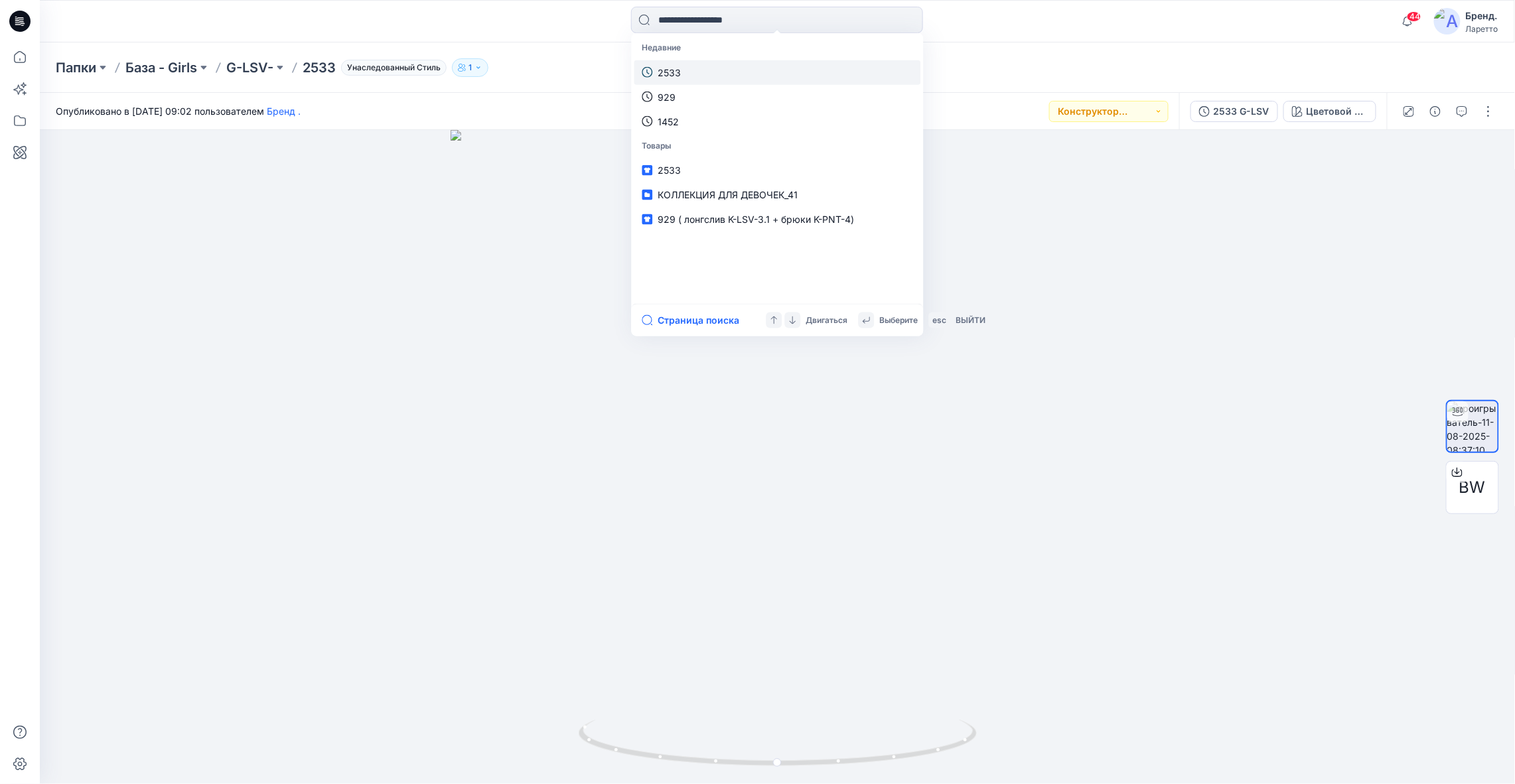
click at [674, 76] on p "2533" at bounding box center [669, 72] width 23 height 14
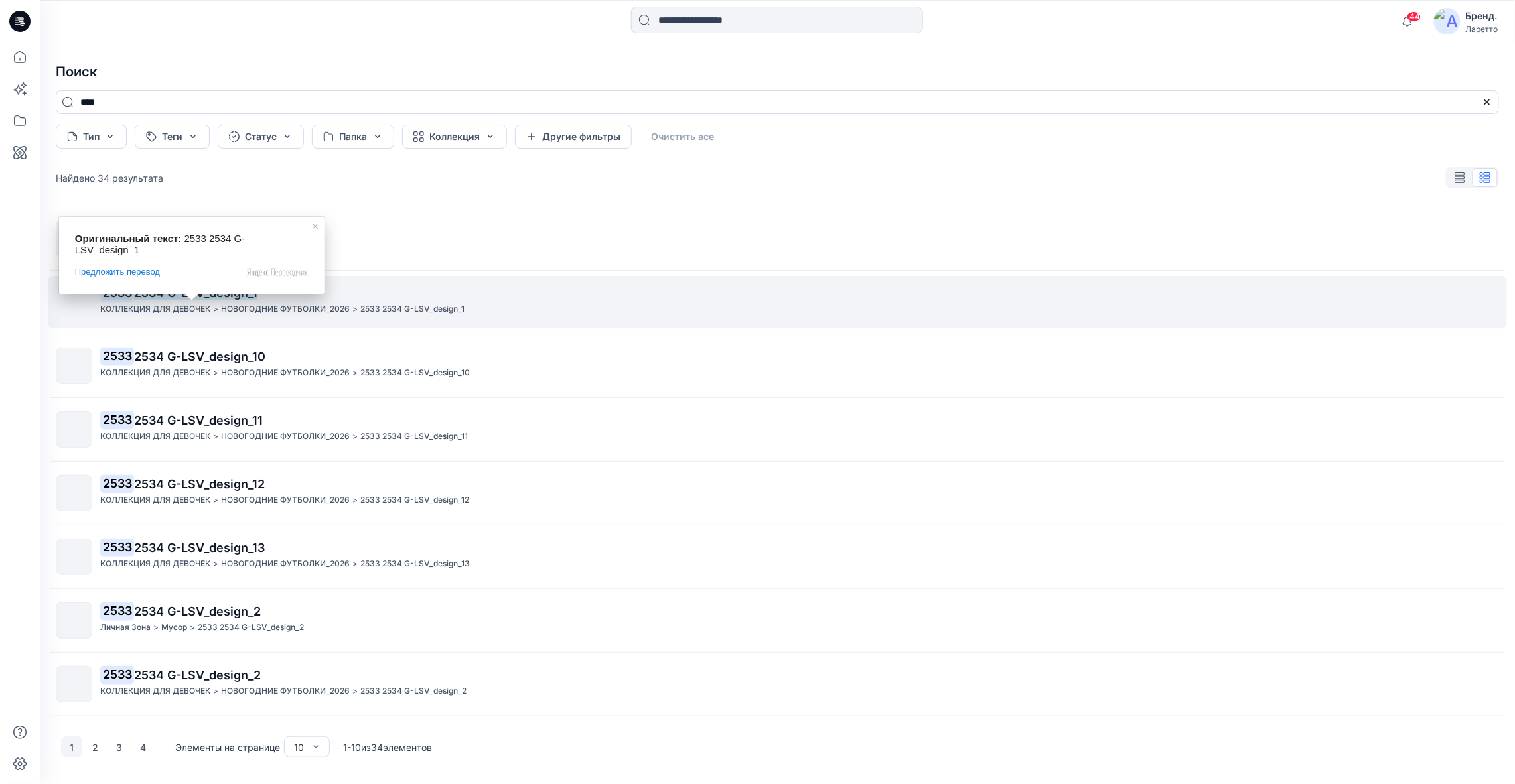
click at [182, 296] on ya-tr-span "2534 G-LSV_design_1" at bounding box center [196, 293] width 123 height 14
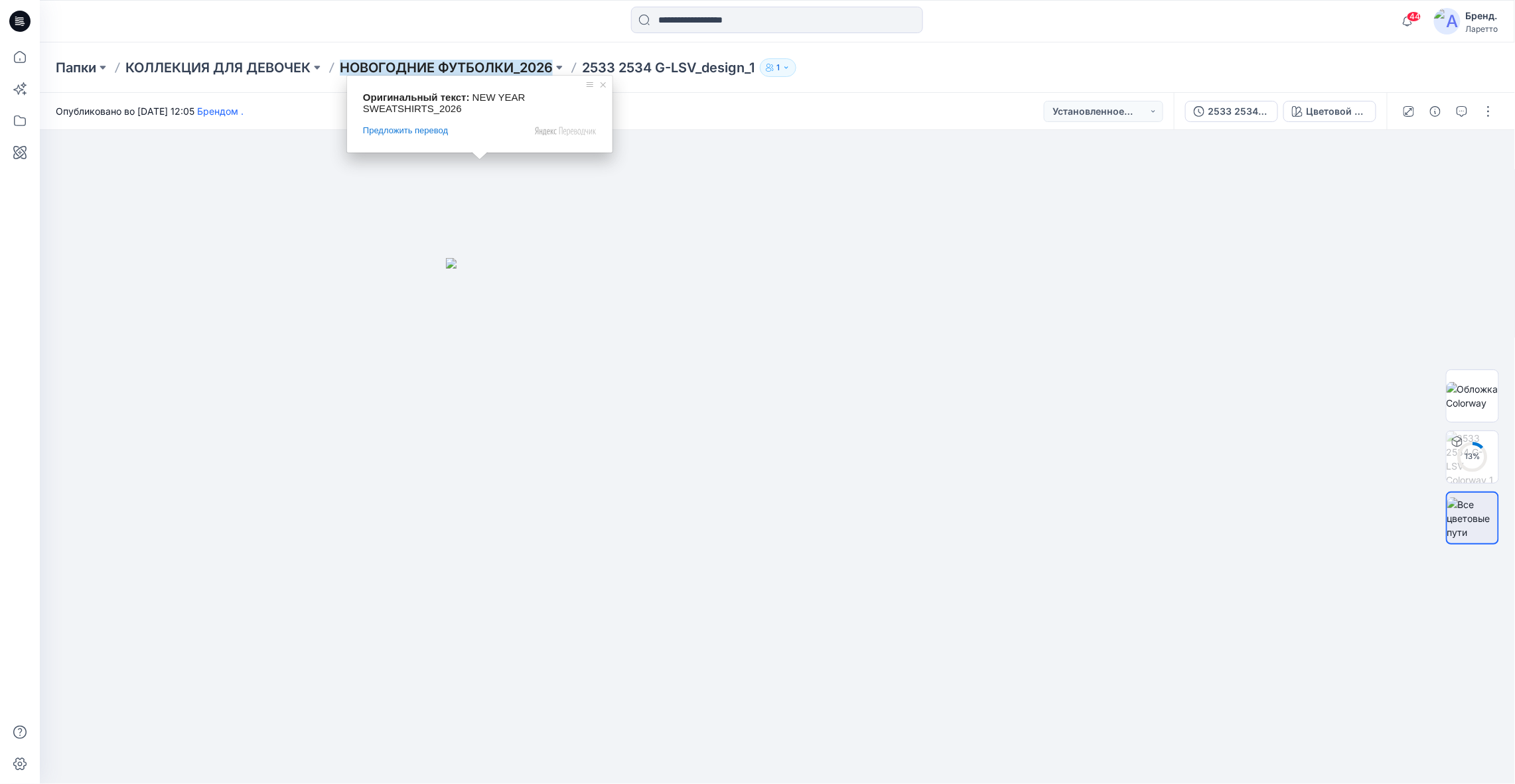
click at [436, 62] on ya-tr-span "НОВОГОДНИЕ ФУТБОЛКИ_2026" at bounding box center [446, 68] width 213 height 16
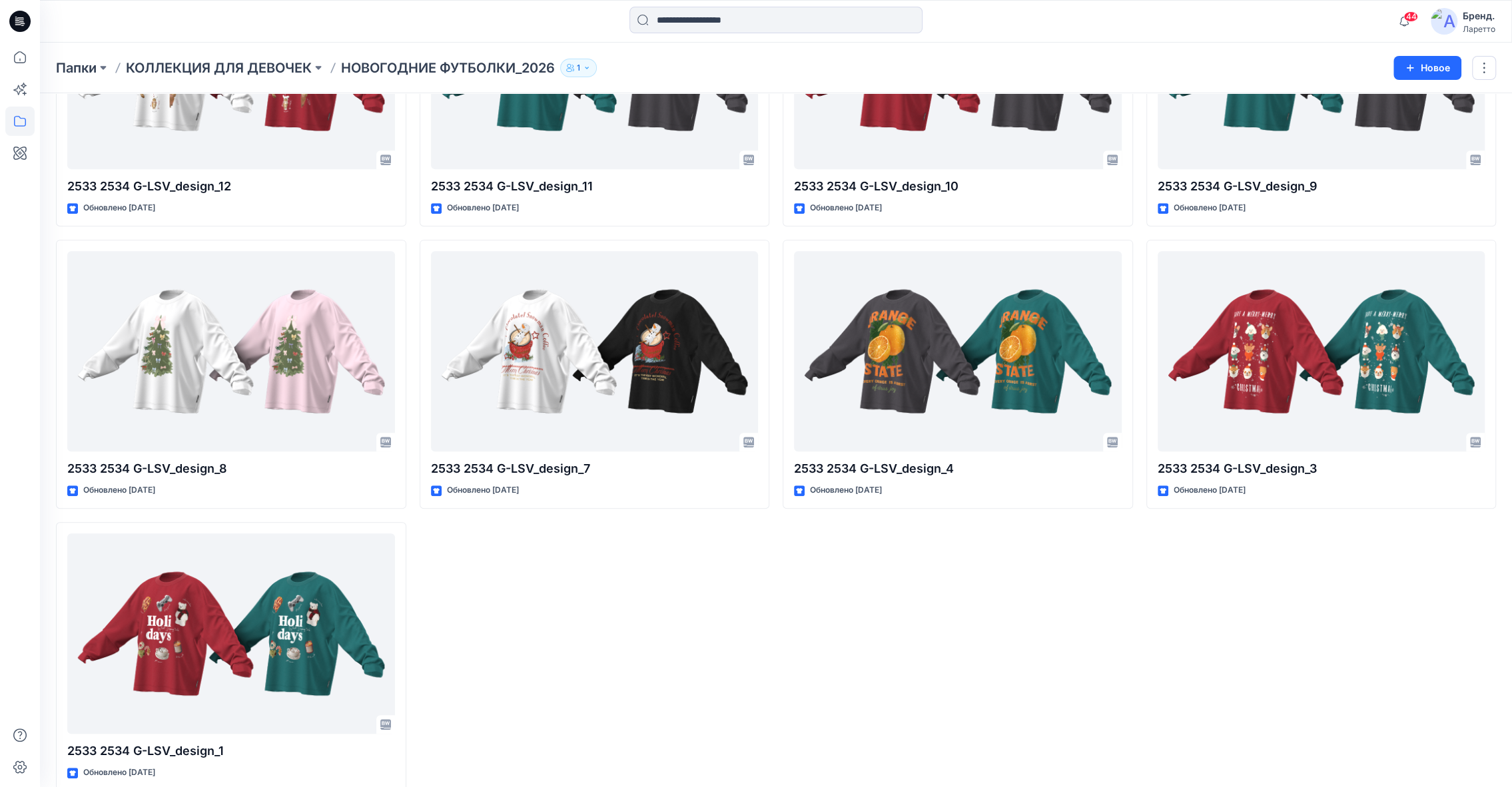
scroll to position [492, 0]
